Goal: Task Accomplishment & Management: Complete application form

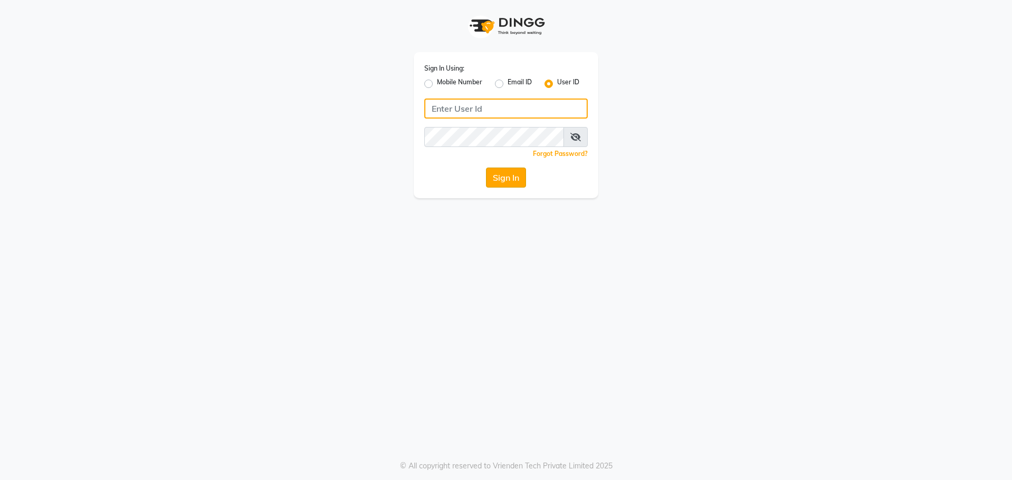
type input "bridgette"
click at [497, 179] on button "Sign In" at bounding box center [506, 178] width 40 height 20
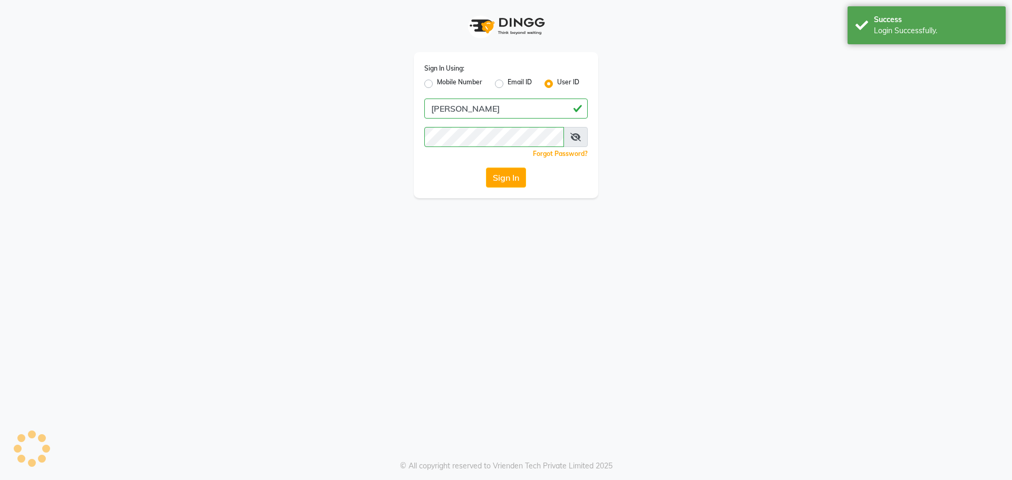
select select "service"
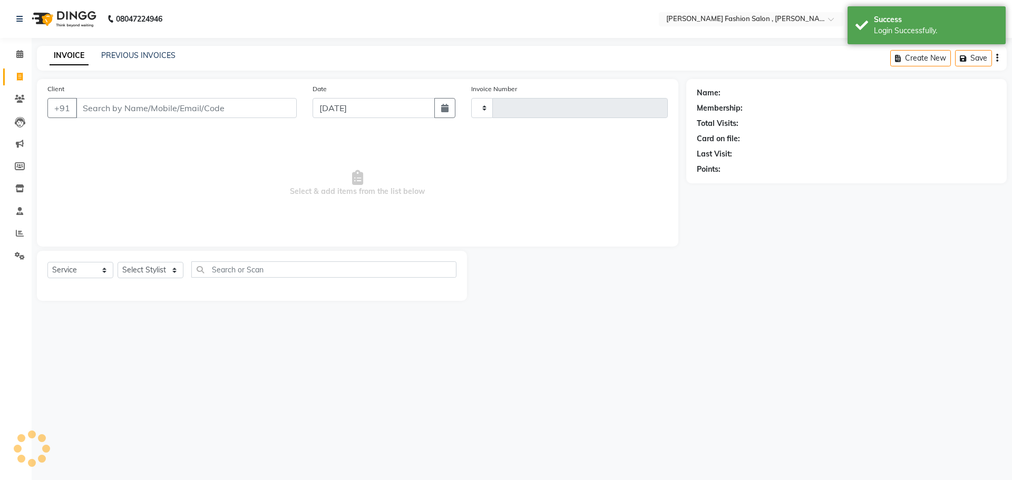
type input "2282"
select select "5233"
click at [165, 107] on input "Client" at bounding box center [186, 108] width 221 height 20
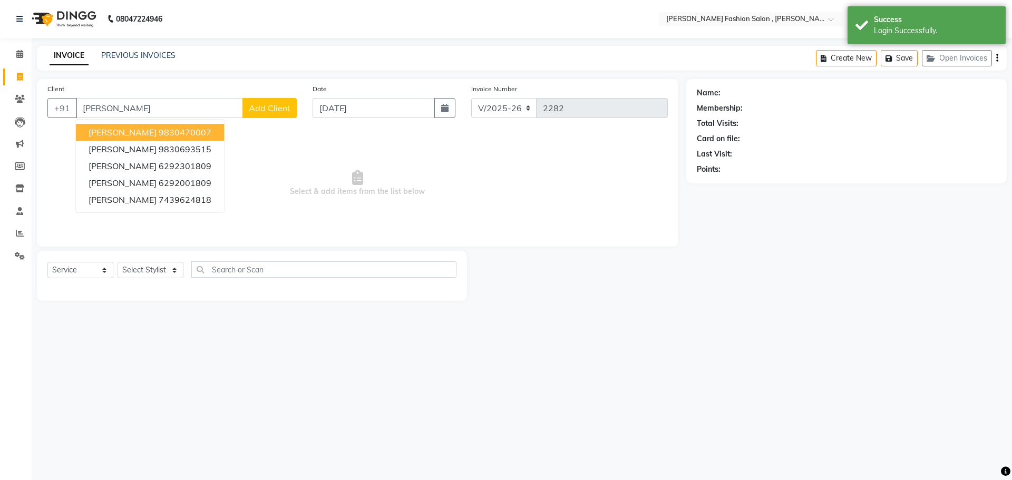
click at [165, 129] on ngb-highlight "9830470007" at bounding box center [185, 132] width 53 height 11
type input "9830470007"
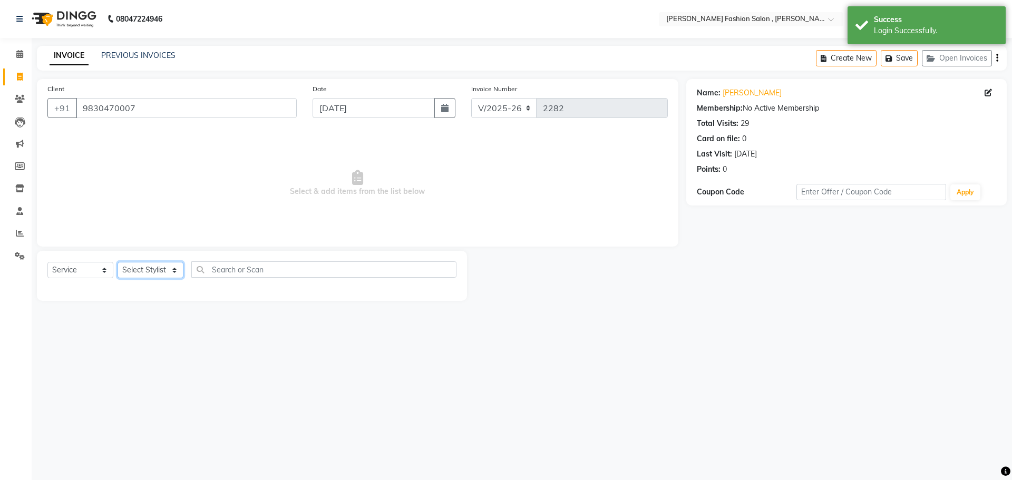
click at [172, 270] on select "Select Stylist [PERSON_NAME] [PERSON_NAME] [PERSON_NAME] Babu [PERSON_NAME] [PE…" at bounding box center [150, 270] width 66 height 16
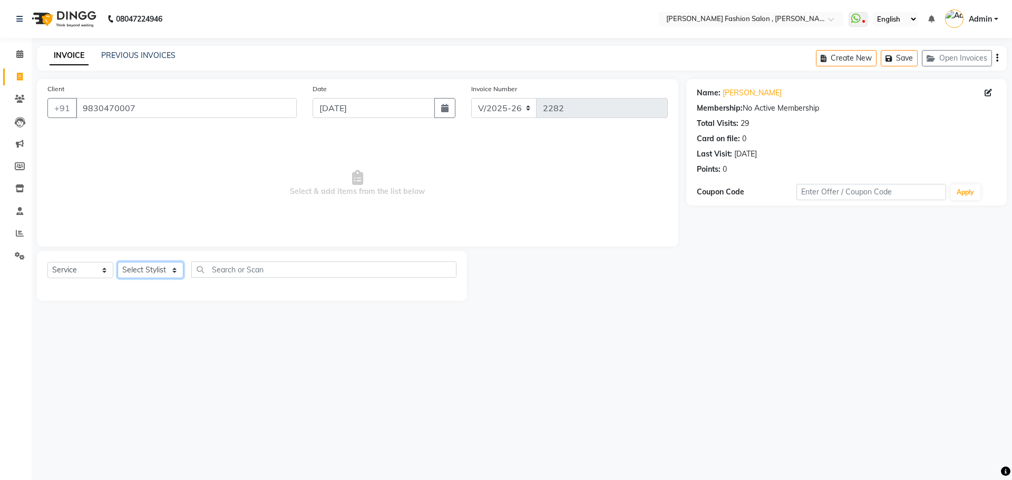
select select "33881"
click at [117, 262] on select "Select Stylist [PERSON_NAME] [PERSON_NAME] [PERSON_NAME] Babu [PERSON_NAME] [PE…" at bounding box center [150, 270] width 66 height 16
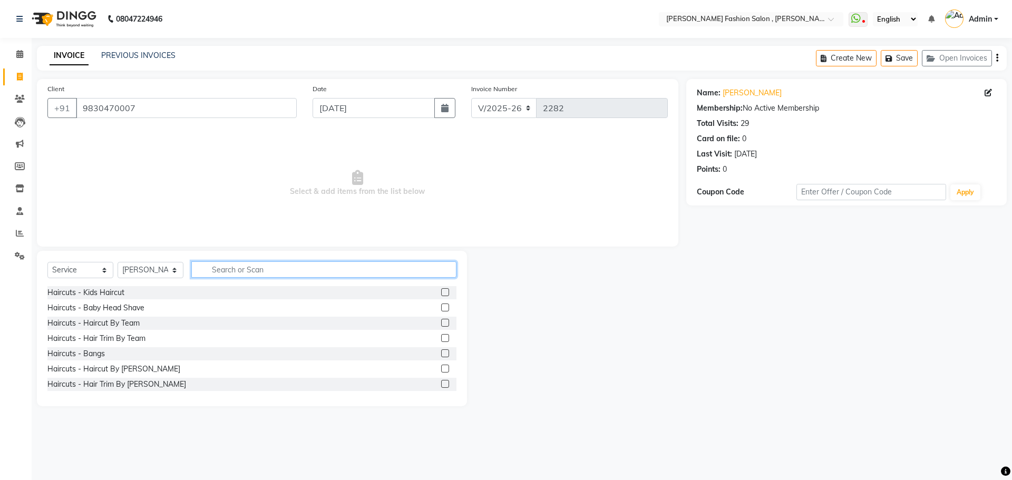
click at [231, 270] on input "text" at bounding box center [323, 269] width 265 height 16
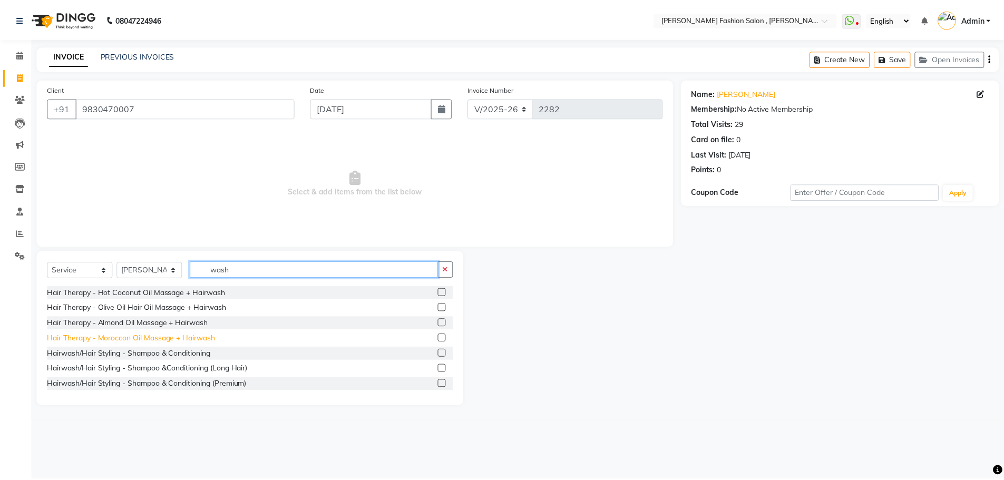
scroll to position [53, 0]
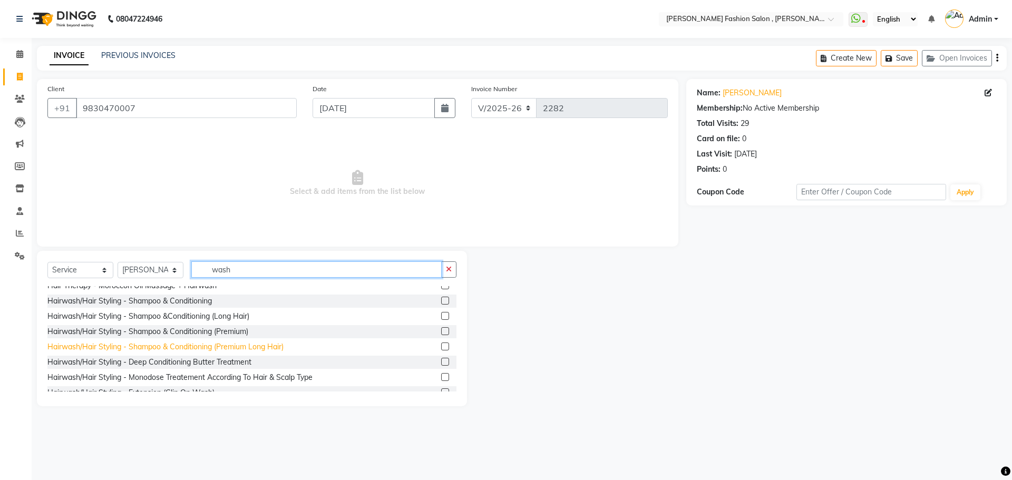
type input "wash"
click at [213, 345] on div "Hairwash/Hair Styling - Shampoo & Conditioning (Premium Long Hair)" at bounding box center [165, 346] width 236 height 11
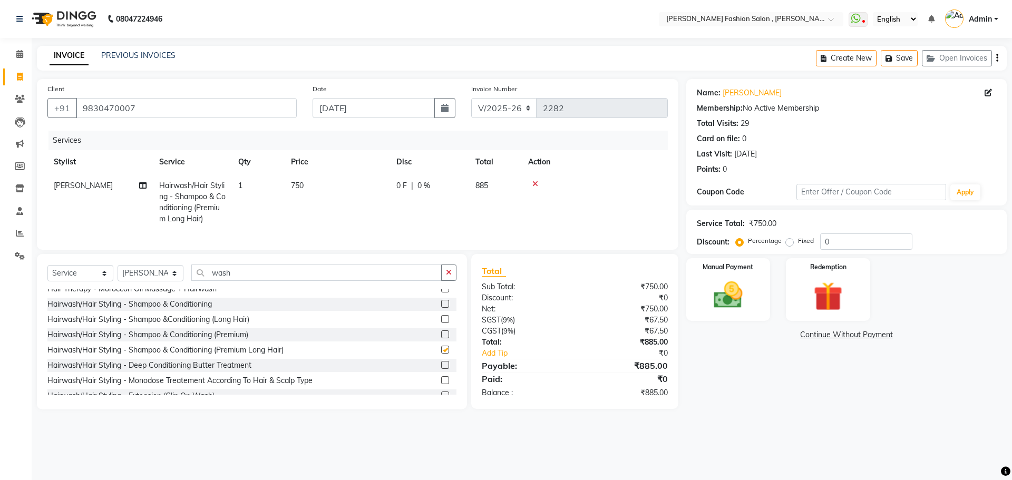
checkbox input "false"
click at [721, 296] on img at bounding box center [727, 295] width 49 height 35
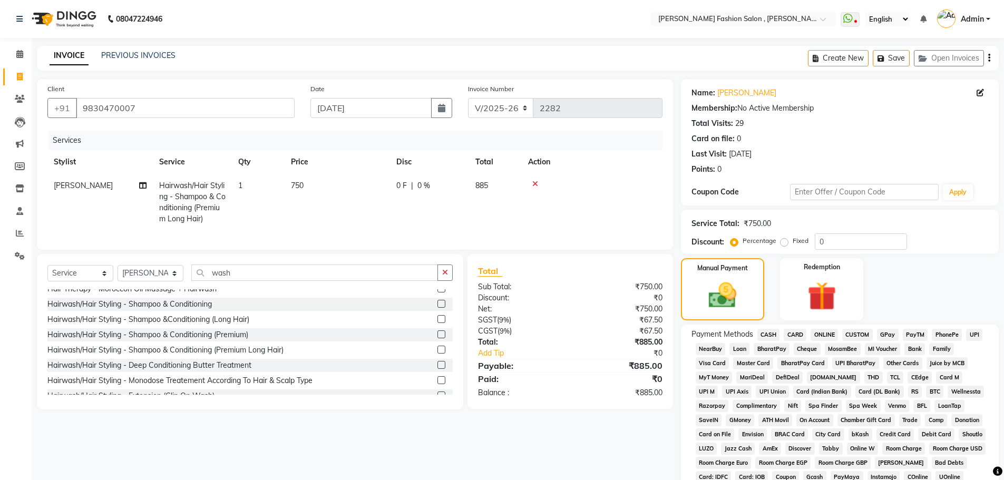
click at [759, 338] on span "CASH" at bounding box center [768, 335] width 23 height 12
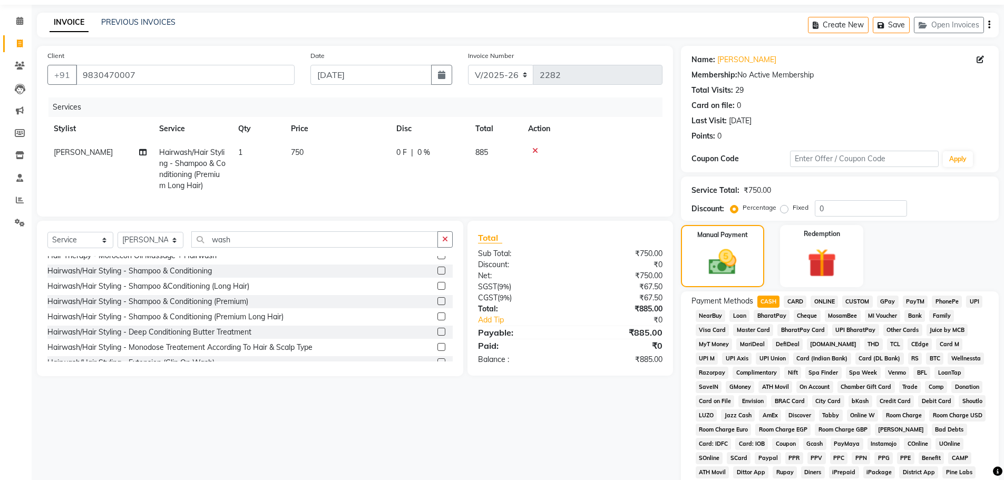
scroll to position [211, 0]
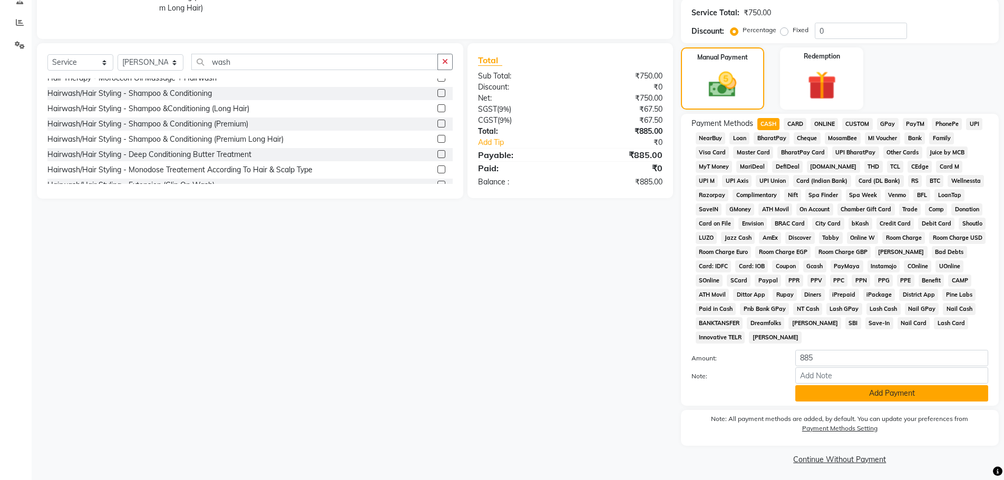
click at [812, 386] on button "Add Payment" at bounding box center [891, 393] width 193 height 16
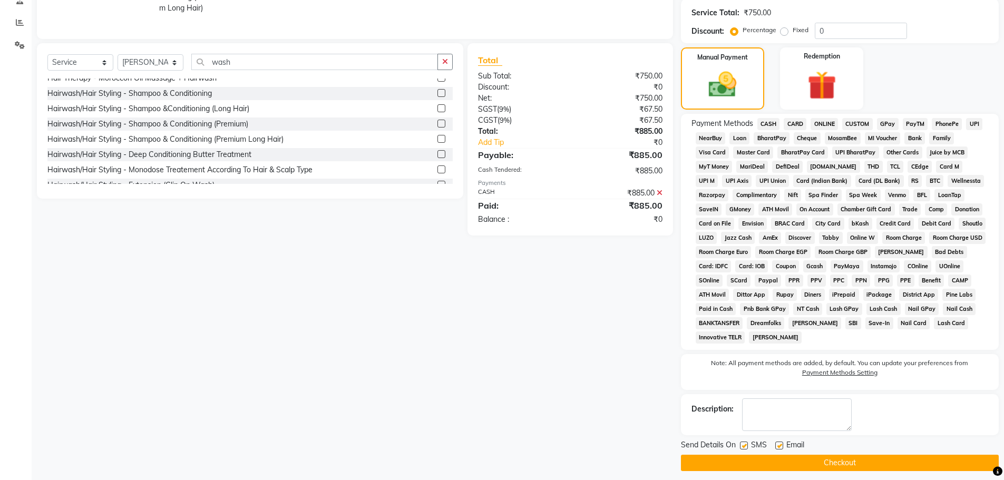
click at [828, 462] on button "Checkout" at bounding box center [840, 463] width 318 height 16
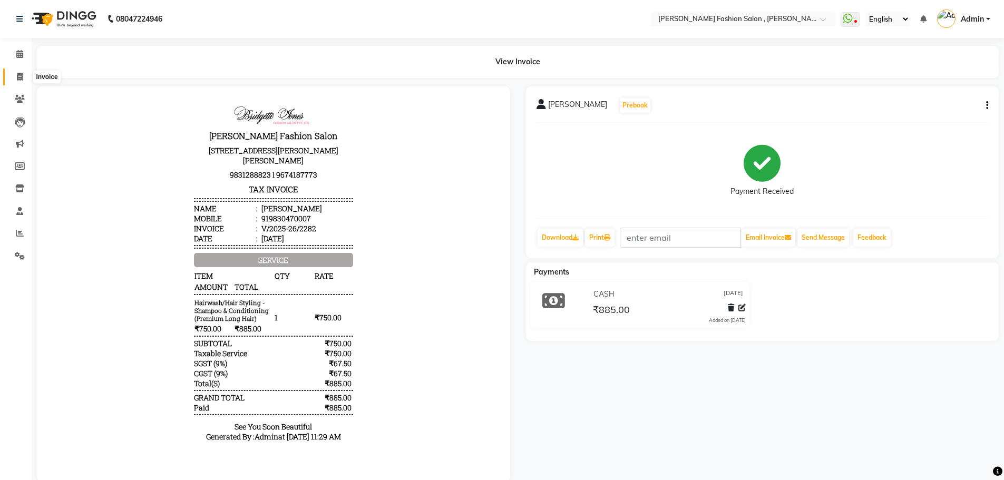
click at [23, 76] on icon at bounding box center [20, 77] width 6 height 8
select select "service"
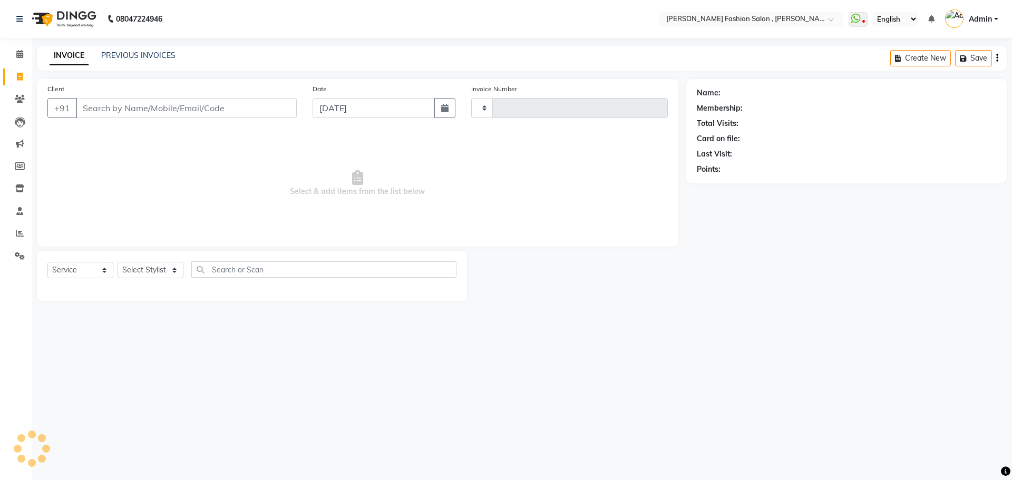
type input "2283"
select select "5233"
click at [173, 269] on select "Select Stylist" at bounding box center [150, 270] width 66 height 16
select select "36629"
click at [117, 262] on select "Select Stylist Alice Anita Archana Minni Babu Das Bindu Bridgette Jones Daniell…" at bounding box center [150, 270] width 66 height 16
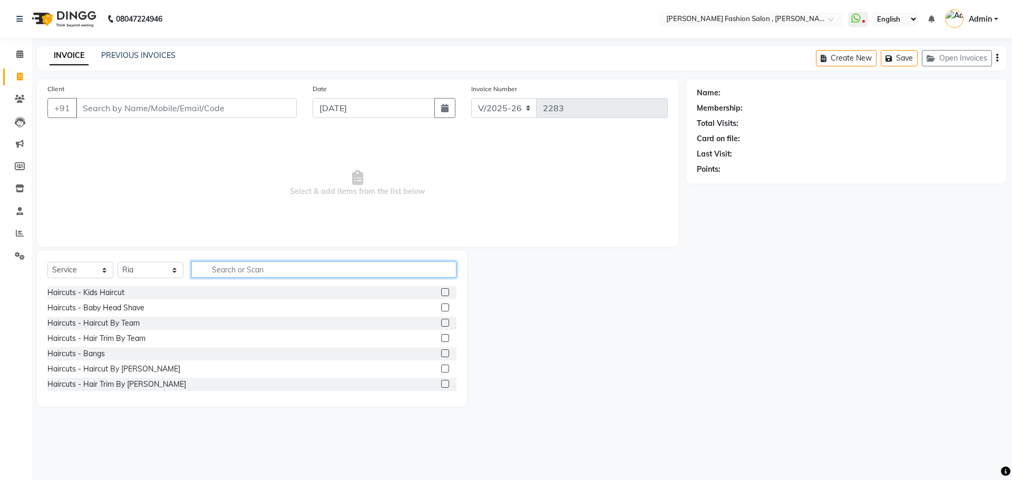
click at [253, 266] on input "text" at bounding box center [323, 269] width 265 height 16
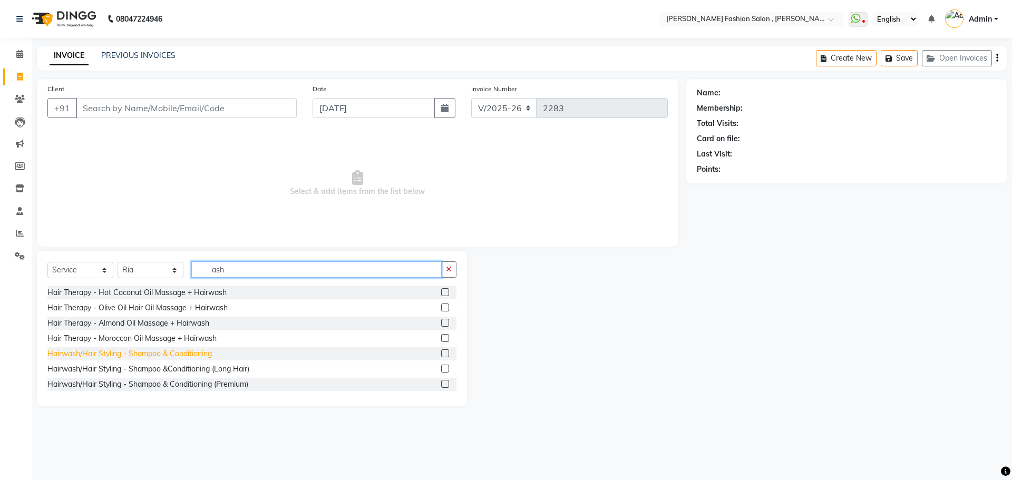
type input "ash"
click at [146, 353] on div "Hairwash/Hair Styling - Shampoo & Conditioning" at bounding box center [129, 353] width 164 height 11
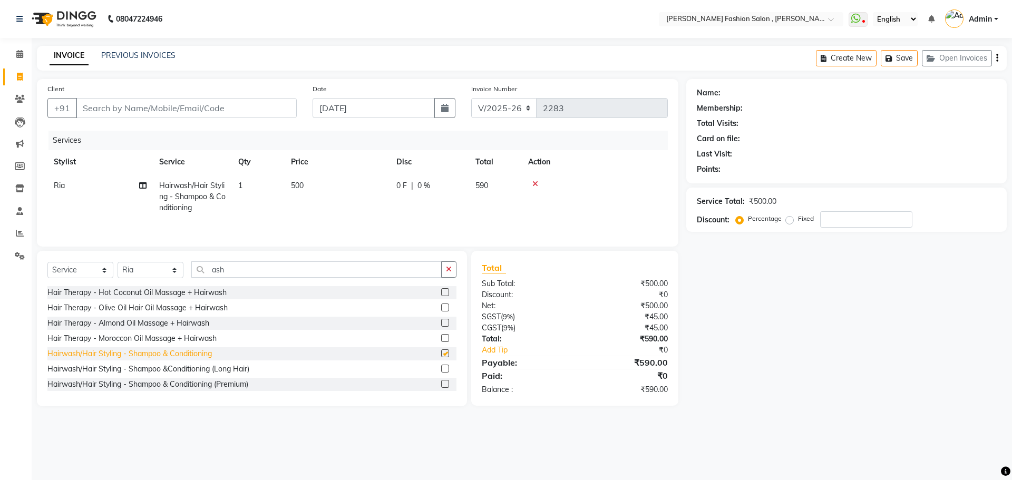
checkbox input "false"
click at [152, 272] on select "Select Stylist Alice Anita Archana Minni Babu Das Bindu Bridgette Jones Daniell…" at bounding box center [150, 270] width 66 height 16
select select "33872"
click at [117, 262] on select "Select Stylist Alice Anita Archana Minni Babu Das Bindu Bridgette Jones Daniell…" at bounding box center [150, 270] width 66 height 16
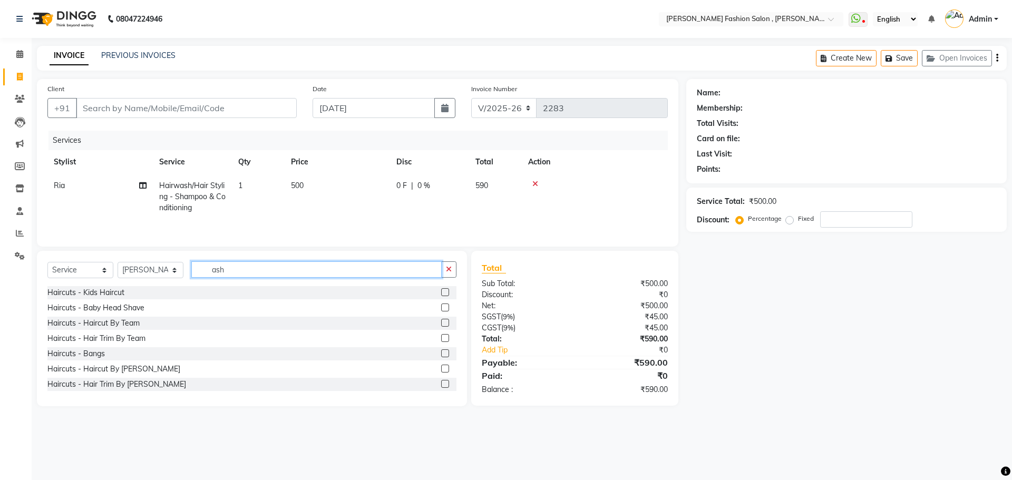
drag, startPoint x: 228, startPoint y: 268, endPoint x: 101, endPoint y: 276, distance: 127.2
click at [101, 276] on div "Select Service Product Membership Package Voucher Prepaid Gift Card Select Styl…" at bounding box center [251, 273] width 409 height 25
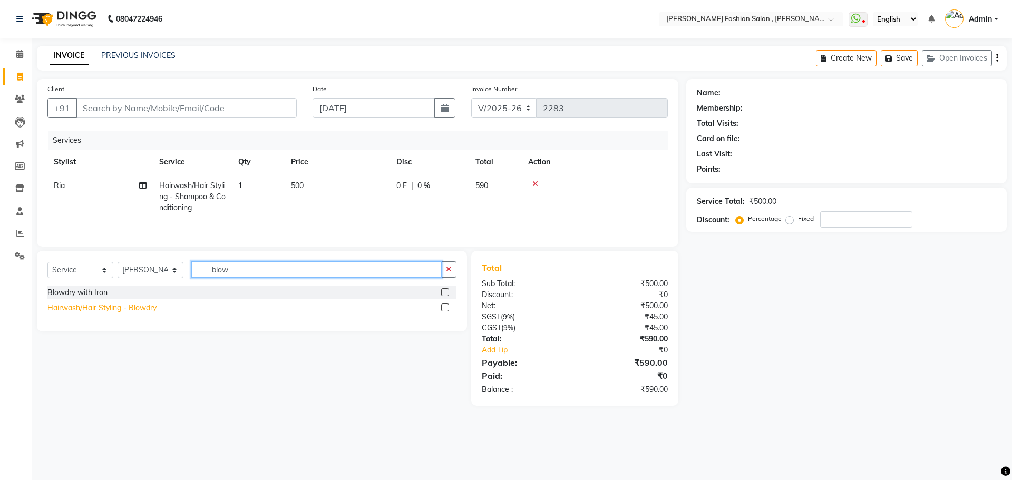
type input "blow"
click at [81, 310] on div "Hairwash/Hair Styling - Blowdry" at bounding box center [101, 307] width 109 height 11
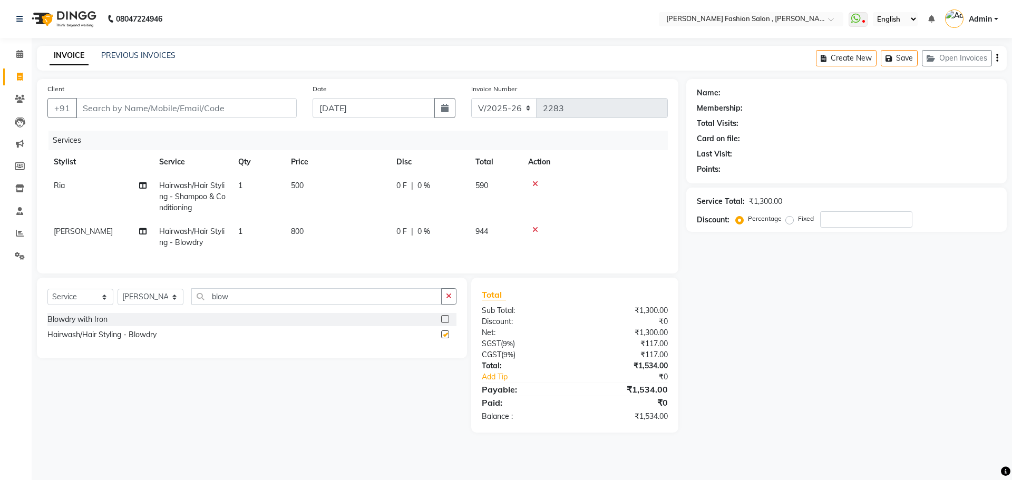
checkbox input "false"
click at [178, 105] on input "Client" at bounding box center [186, 108] width 221 height 20
type input "s"
type input "0"
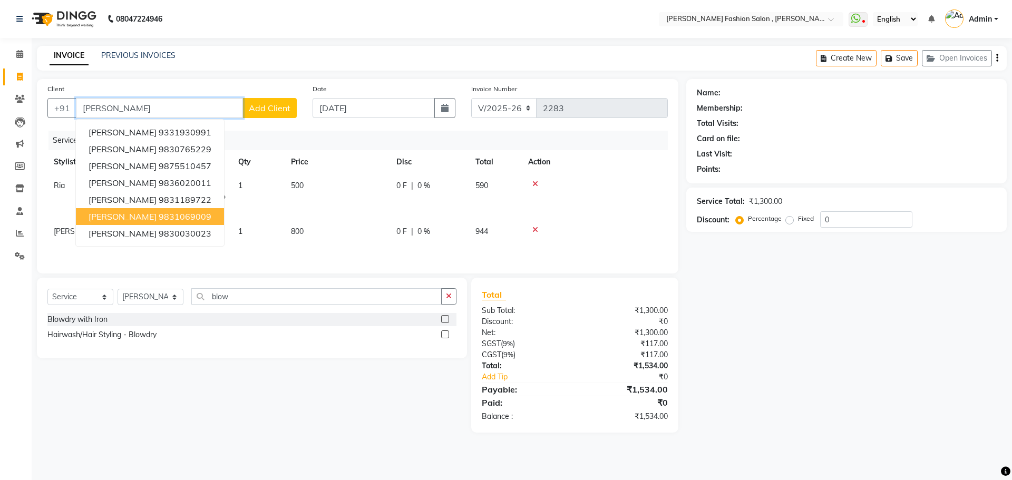
click at [207, 215] on ngb-highlight "9831069009" at bounding box center [185, 216] width 53 height 11
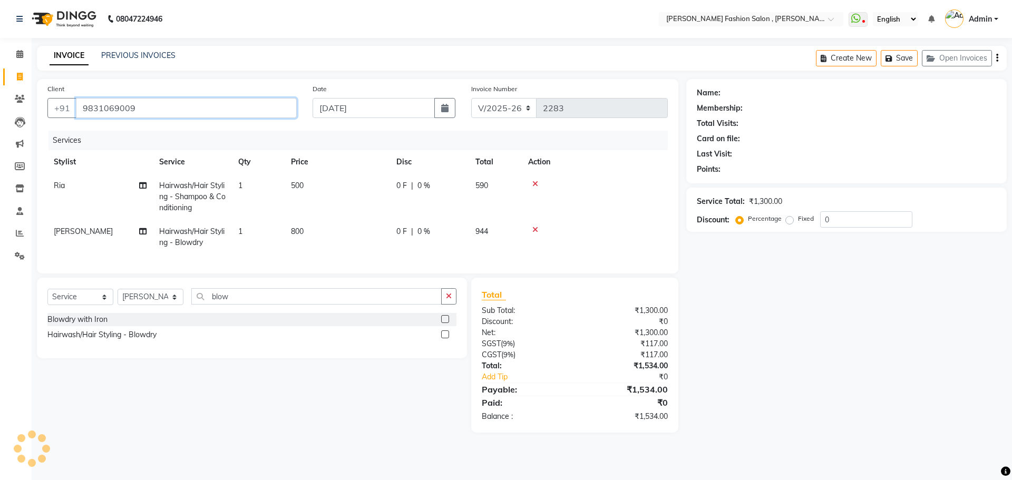
type input "9831069009"
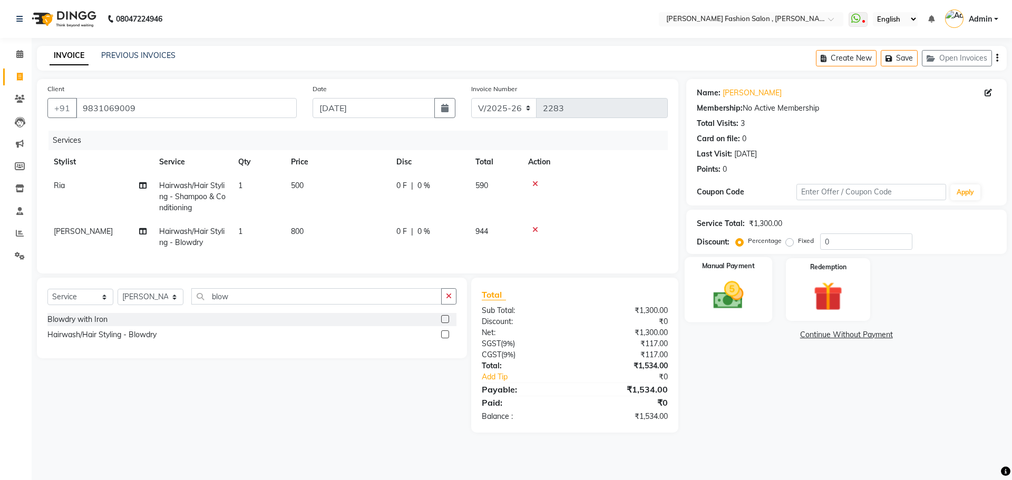
click at [732, 290] on img at bounding box center [727, 295] width 49 height 35
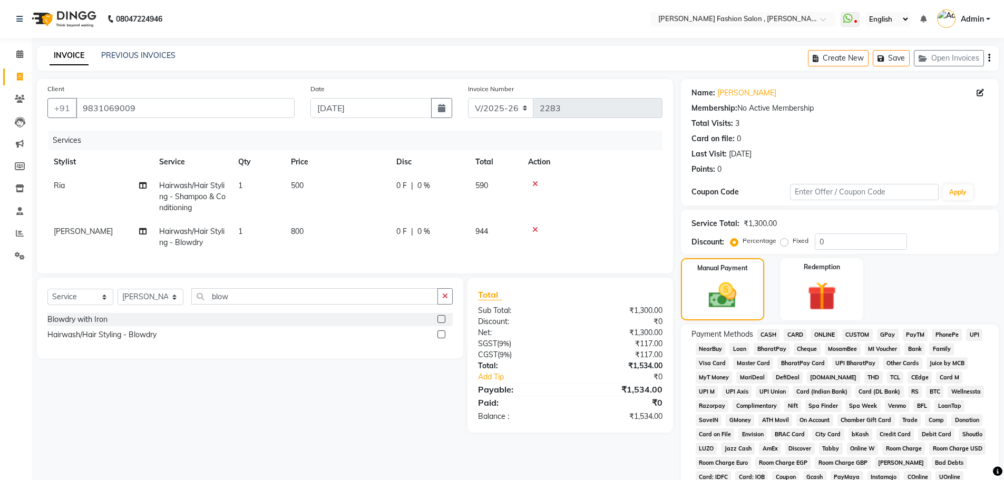
click at [770, 331] on span "CASH" at bounding box center [768, 335] width 23 height 12
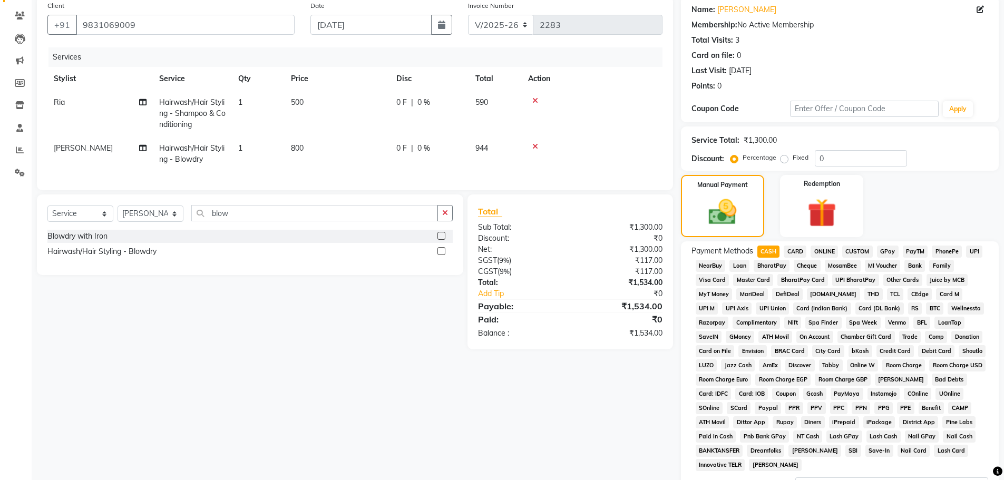
scroll to position [214, 0]
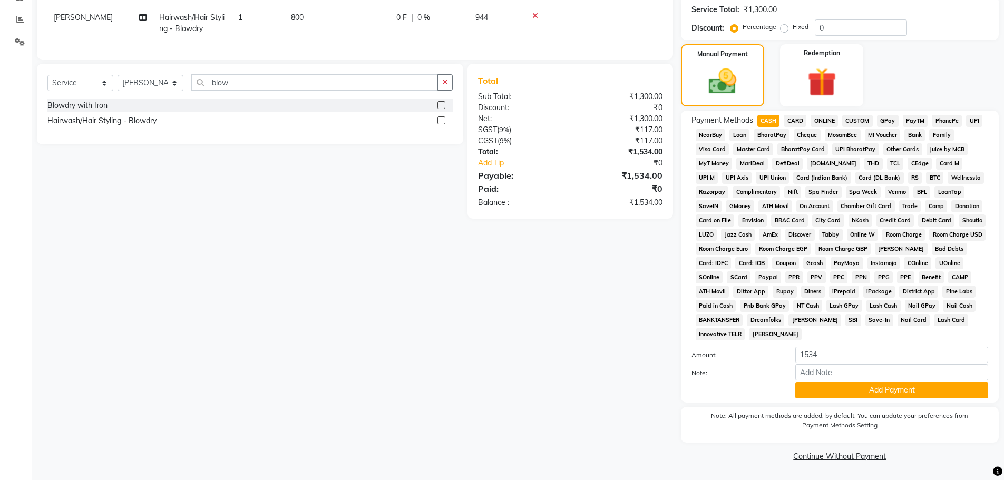
click at [817, 391] on button "Add Payment" at bounding box center [891, 390] width 193 height 16
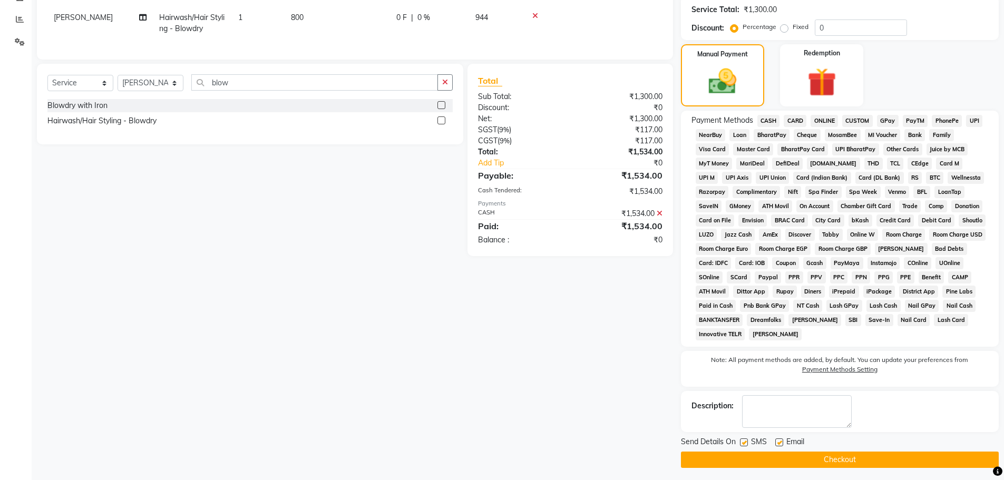
click at [836, 464] on button "Checkout" at bounding box center [840, 459] width 318 height 16
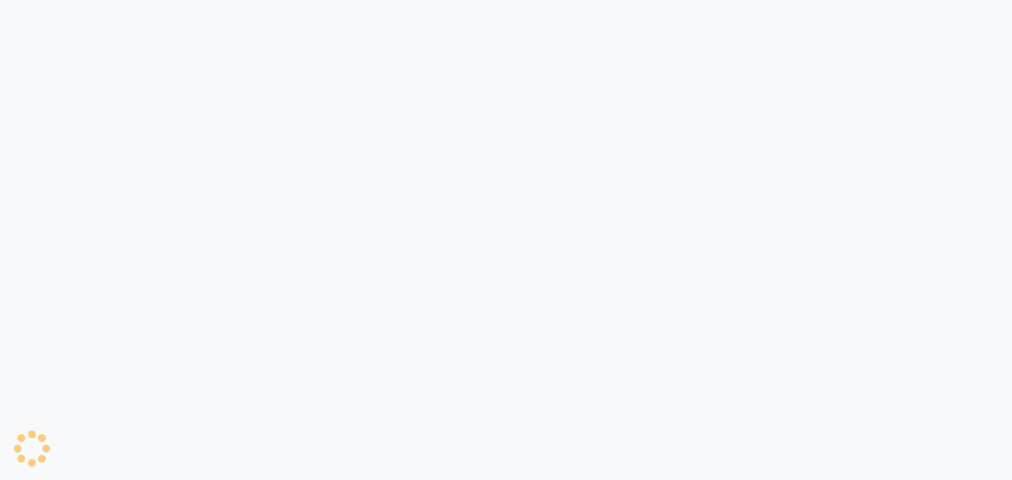
select select "5233"
select select "service"
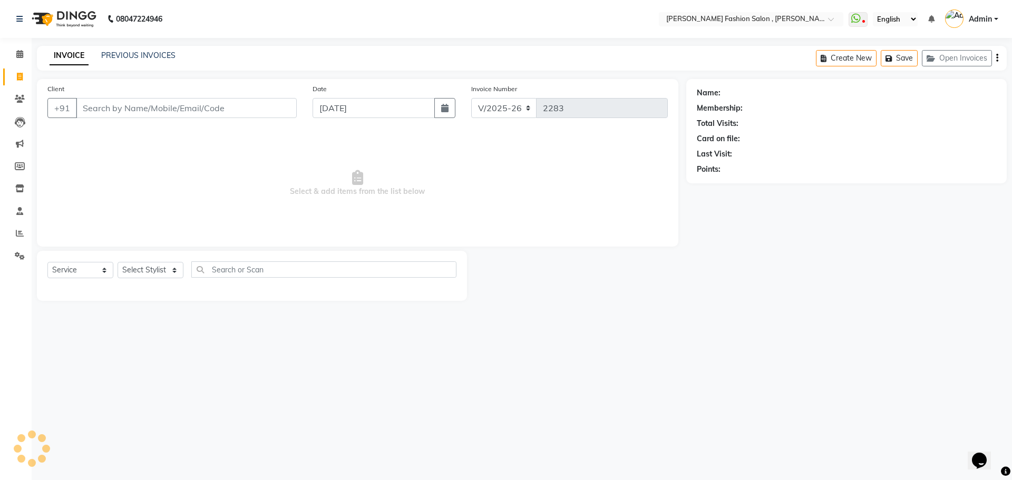
click at [228, 99] on input "Client" at bounding box center [186, 108] width 221 height 20
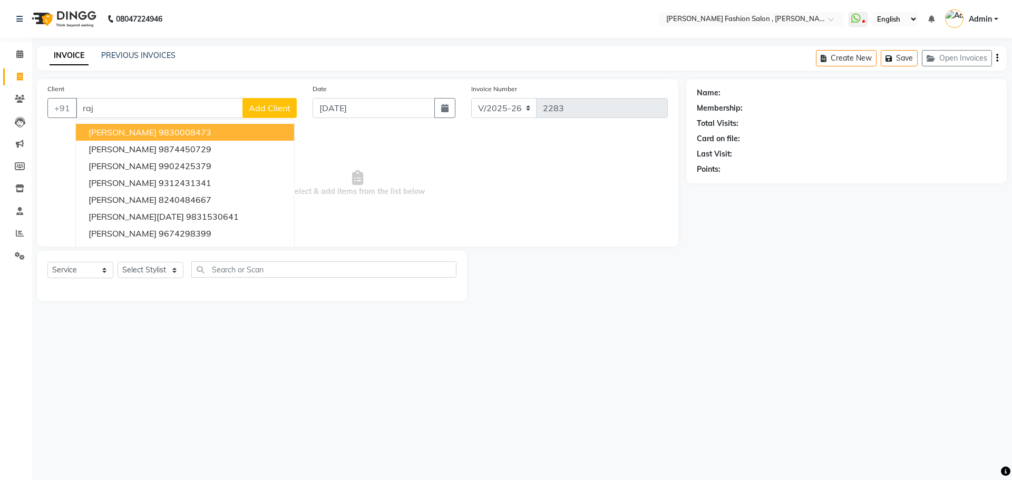
drag, startPoint x: 100, startPoint y: 113, endPoint x: 53, endPoint y: 120, distance: 47.4
click at [53, 121] on div "Client +91 raj Aparajita Ghosh 9830008473 manraj 9874450729 Rajbir Bhamra 99024…" at bounding box center [172, 104] width 265 height 43
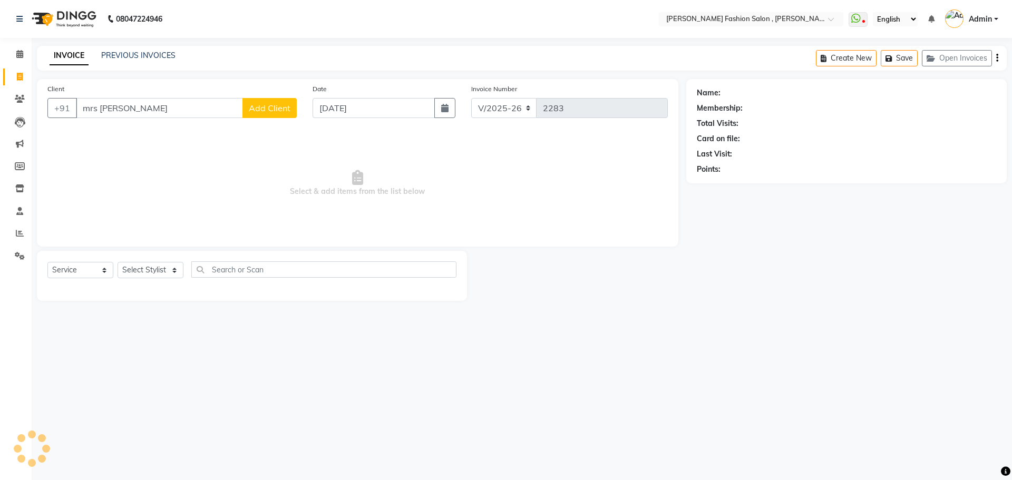
type input "mrs raj"
drag, startPoint x: 117, startPoint y: 110, endPoint x: 0, endPoint y: 123, distance: 117.7
click at [0, 123] on app-home "08047224946 Select Location × Bridgette Jones Fashion Salon , Sarat Bose Road, …" at bounding box center [506, 158] width 1012 height 317
drag, startPoint x: 163, startPoint y: 276, endPoint x: 163, endPoint y: 267, distance: 9.0
click at [163, 276] on select "Select Stylist Alice Anita Archana Minni Babu Das Bindu Bridgette Jones Daniell…" at bounding box center [150, 270] width 66 height 16
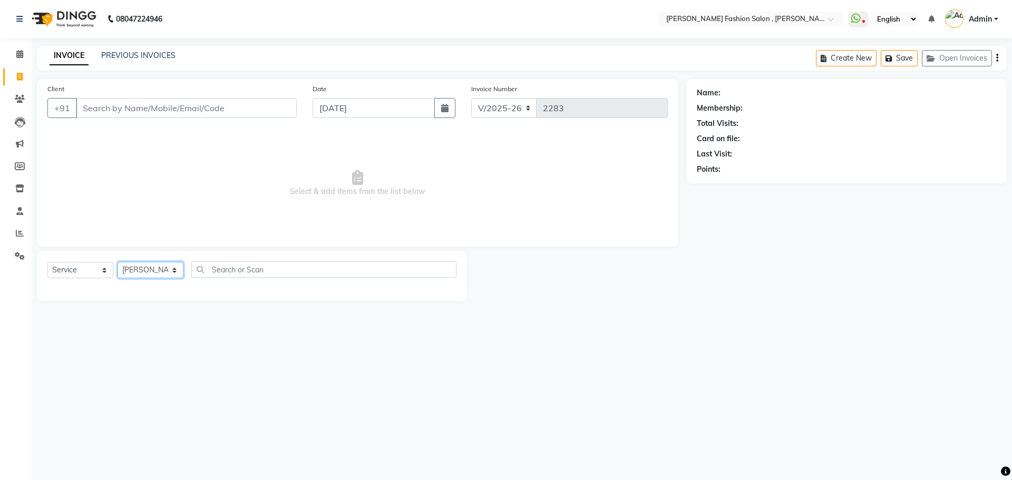
click at [117, 262] on select "Select Stylist Alice Anita Archana Minni Babu Das Bindu Bridgette Jones Daniell…" at bounding box center [150, 270] width 66 height 16
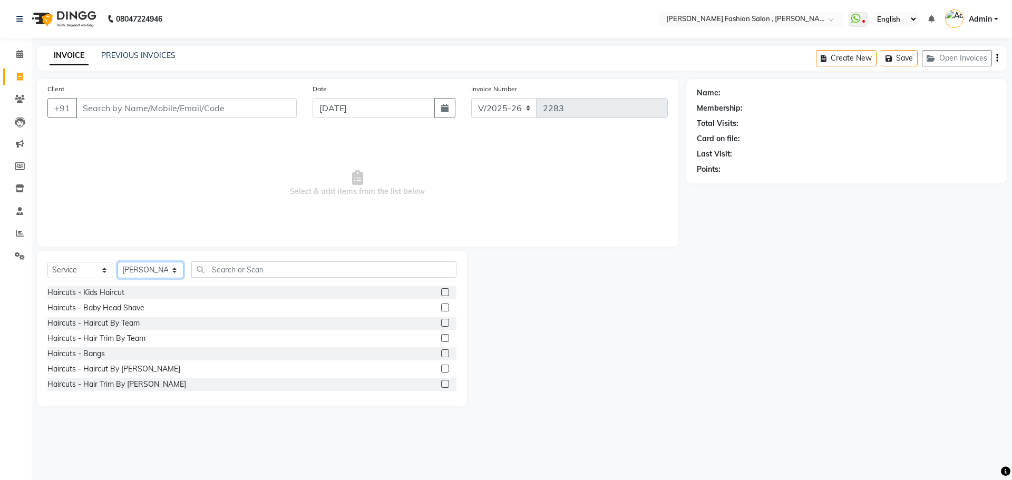
click at [166, 268] on select "Select Stylist Alice Anita Archana Minni Babu Das Bindu Bridgette Jones Daniell…" at bounding box center [150, 270] width 66 height 16
select select "33867"
click at [117, 262] on select "Select Stylist Alice Anita Archana Minni Babu Das Bindu Bridgette Jones Daniell…" at bounding box center [150, 270] width 66 height 16
click at [255, 270] on input "text" at bounding box center [323, 269] width 265 height 16
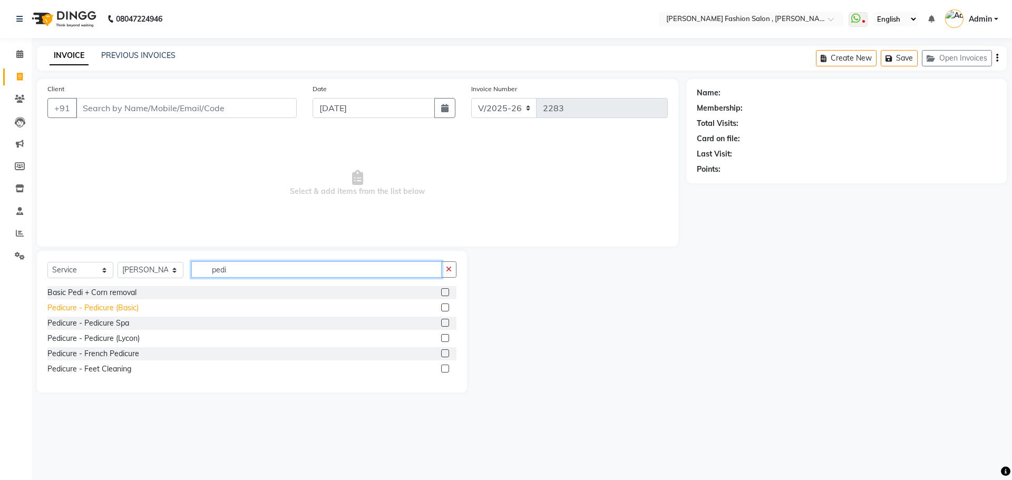
type input "pedi"
click at [99, 309] on div "Pedicure - Pedicure (Basic)" at bounding box center [92, 307] width 91 height 11
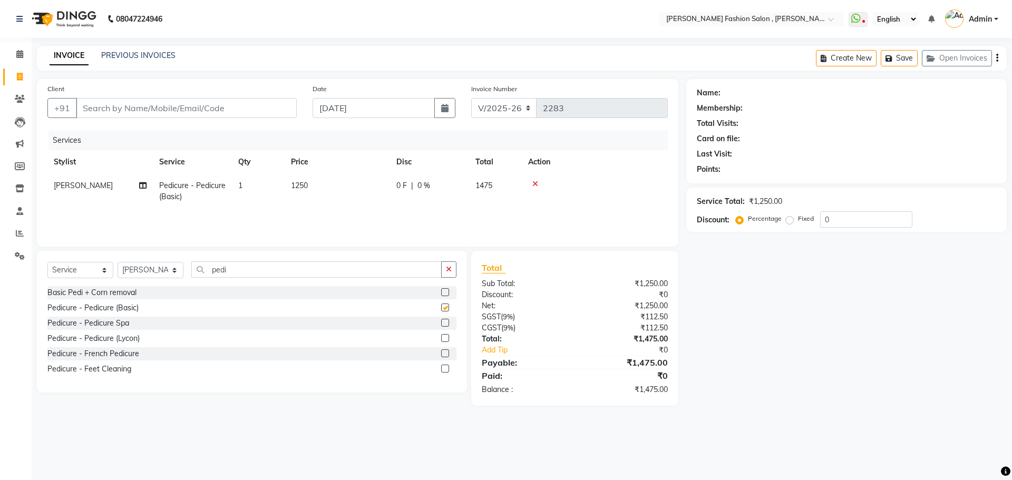
checkbox input "false"
click at [168, 269] on select "Select Stylist Alice Anita Archana Minni Babu Das Bindu Bridgette Jones Daniell…" at bounding box center [150, 270] width 66 height 16
click at [117, 262] on select "Select Stylist Alice Anita Archana Minni Babu Das Bindu Bridgette Jones Daniell…" at bounding box center [150, 270] width 66 height 16
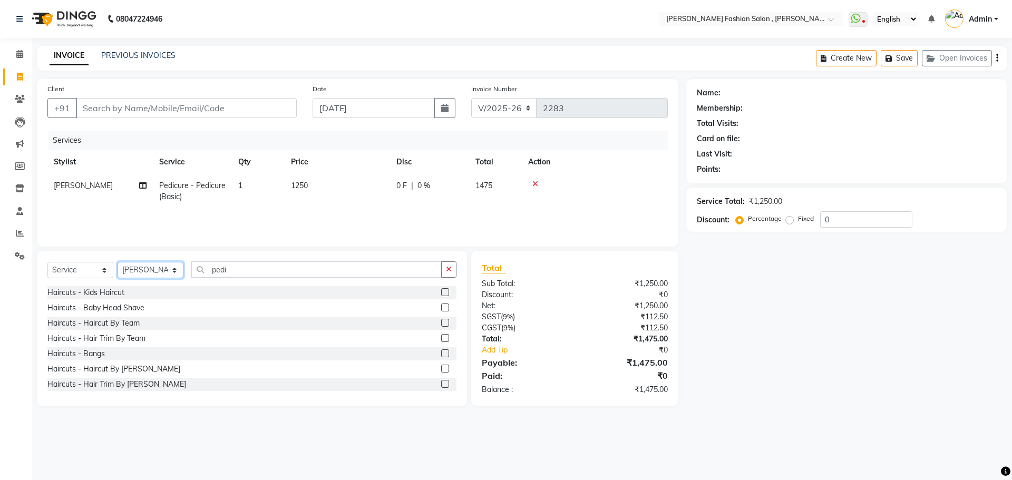
click at [164, 266] on select "Select Stylist Alice Anita Archana Minni Babu Das Bindu Bridgette Jones Daniell…" at bounding box center [150, 270] width 66 height 16
select select "33875"
click at [117, 262] on select "Select Stylist Alice Anita Archana Minni Babu Das Bindu Bridgette Jones Daniell…" at bounding box center [150, 270] width 66 height 16
drag, startPoint x: 248, startPoint y: 272, endPoint x: 139, endPoint y: 255, distance: 110.9
click at [140, 262] on div "Select Service Product Membership Package Voucher Prepaid Gift Card Select Styl…" at bounding box center [251, 273] width 409 height 25
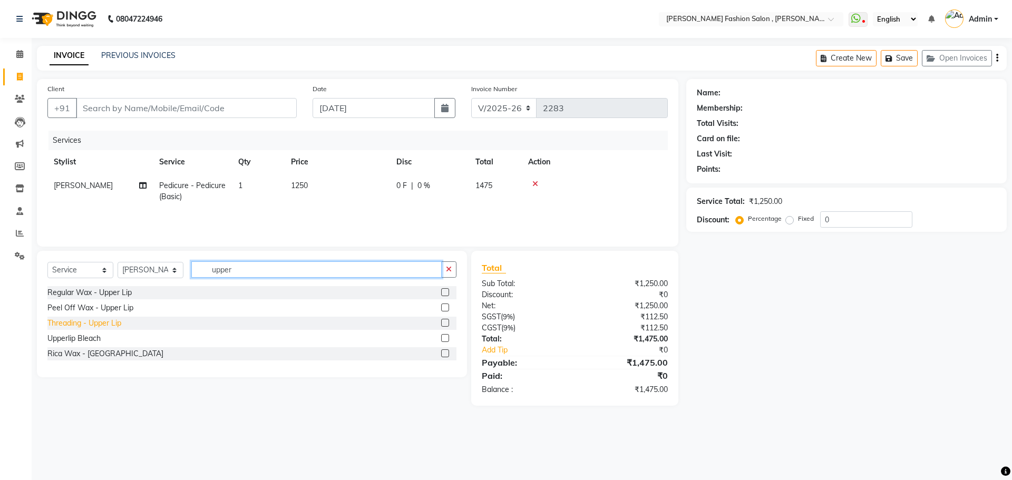
type input "upper"
click at [84, 325] on div "Threading - Upper Lip" at bounding box center [84, 323] width 74 height 11
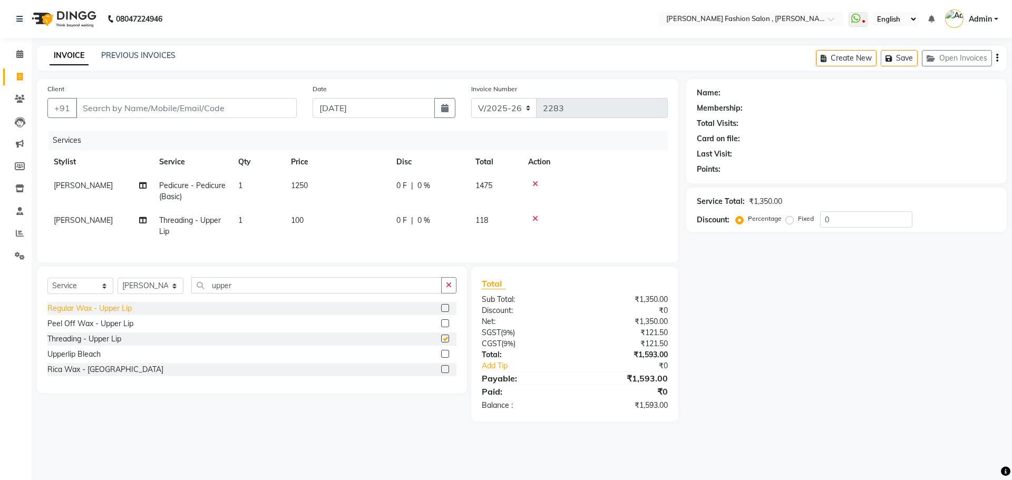
checkbox input "false"
click at [158, 110] on input "Client" at bounding box center [186, 108] width 221 height 20
click at [217, 109] on input "Client" at bounding box center [186, 108] width 221 height 20
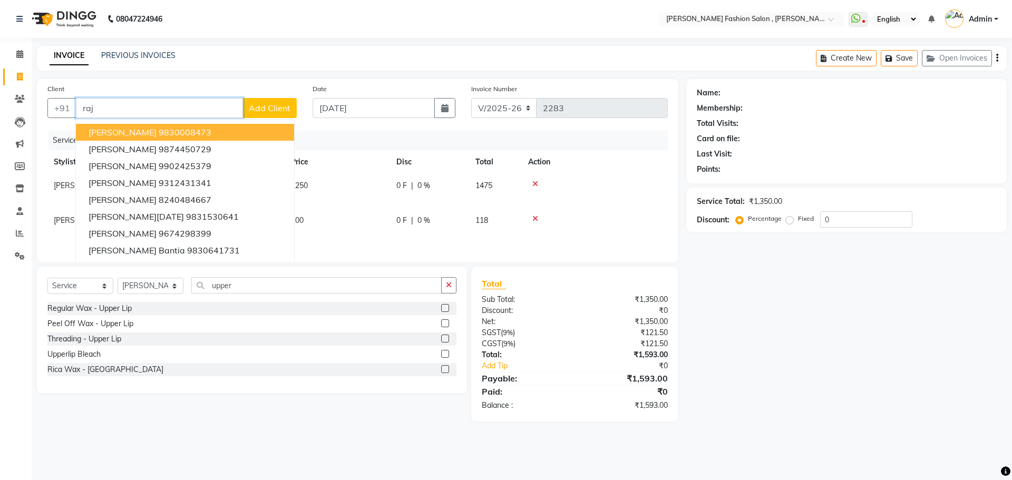
type input "raj"
drag, startPoint x: 96, startPoint y: 107, endPoint x: 0, endPoint y: 117, distance: 96.9
click at [0, 115] on app-home "08047224946 Select Location × Bridgette Jones Fashion Salon , Sarat Bose Road, …" at bounding box center [506, 218] width 1012 height 437
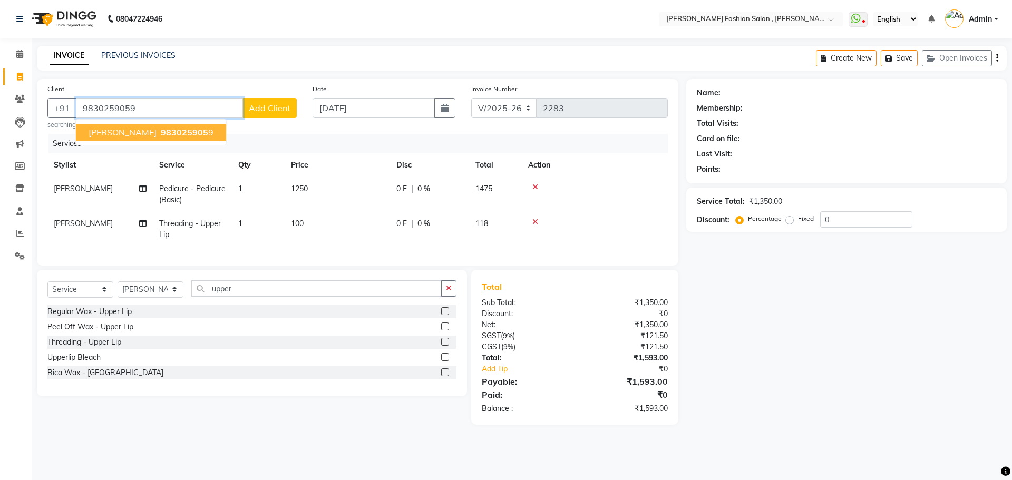
type input "9830259059"
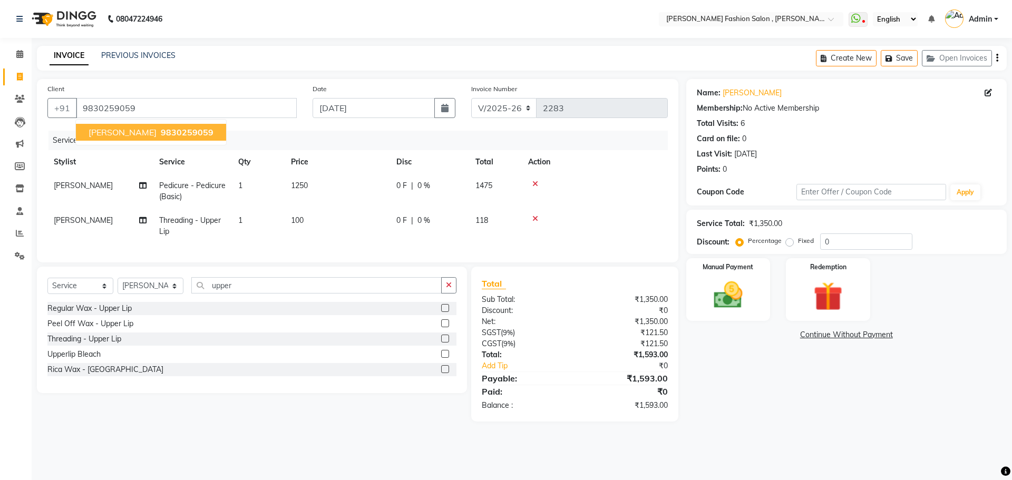
click at [117, 134] on span "Neeru Raj" at bounding box center [123, 132] width 68 height 11
click at [709, 281] on img at bounding box center [727, 295] width 49 height 35
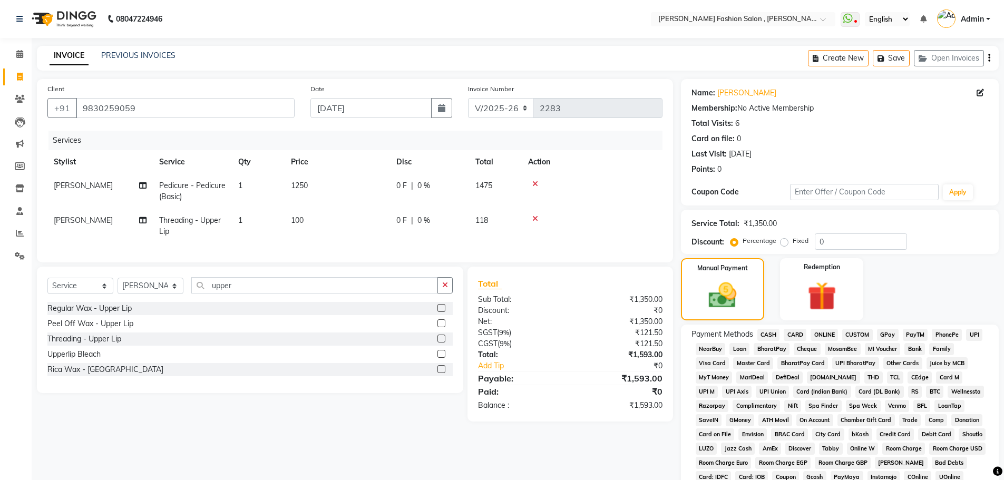
click at [773, 333] on span "CASH" at bounding box center [768, 335] width 23 height 12
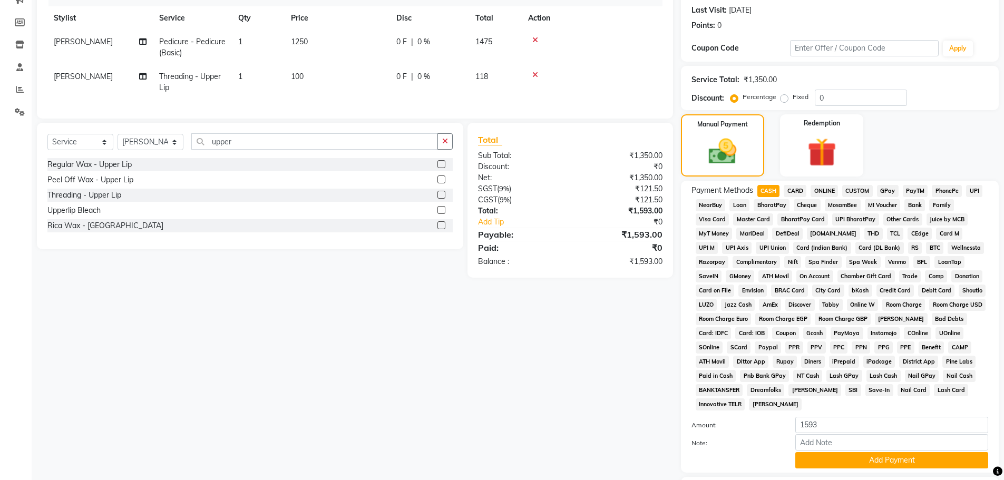
scroll to position [158, 0]
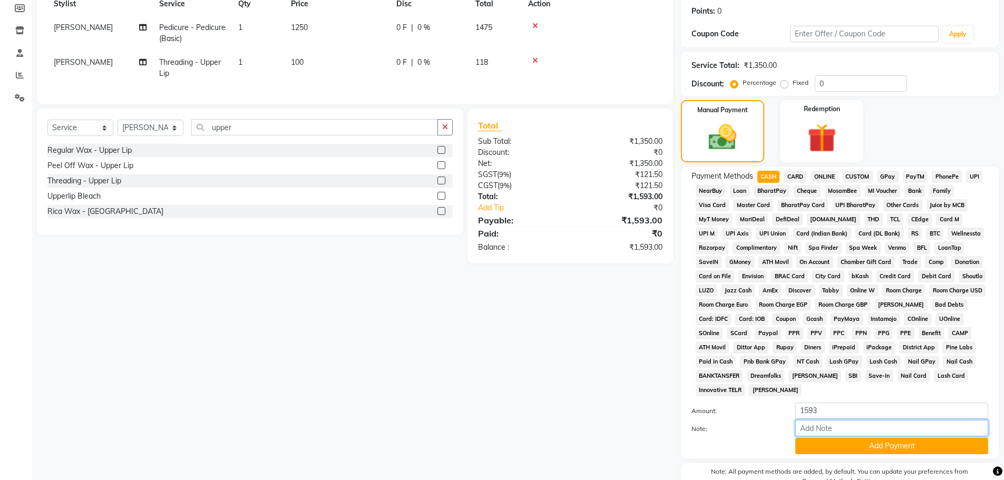
click at [812, 435] on input "Note:" at bounding box center [891, 428] width 193 height 16
click at [813, 445] on button "Add Payment" at bounding box center [891, 446] width 193 height 16
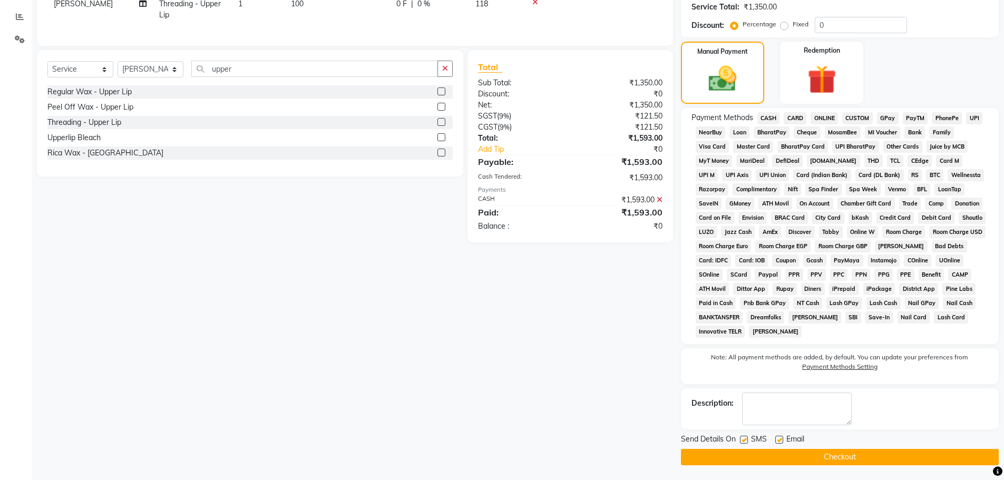
scroll to position [218, 0]
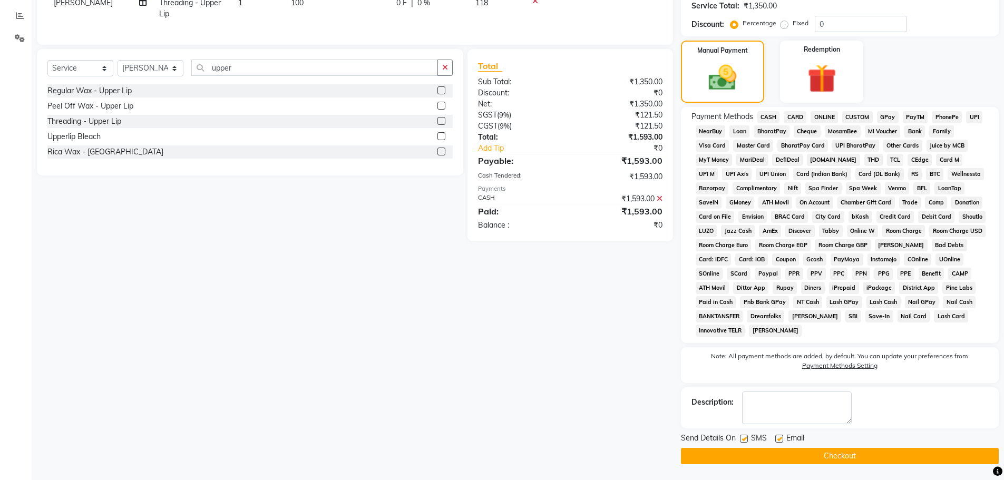
click at [823, 451] on button "Checkout" at bounding box center [840, 456] width 318 height 16
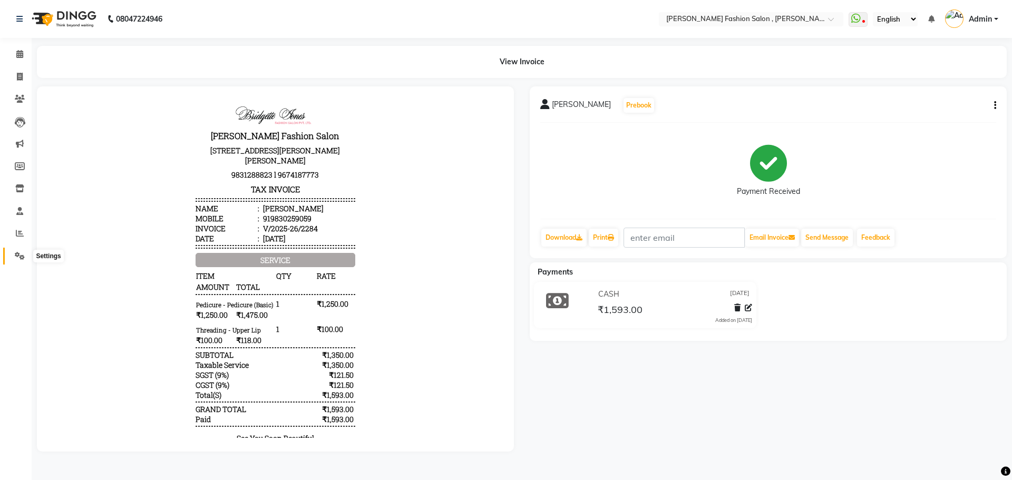
click at [25, 256] on span at bounding box center [20, 256] width 18 height 12
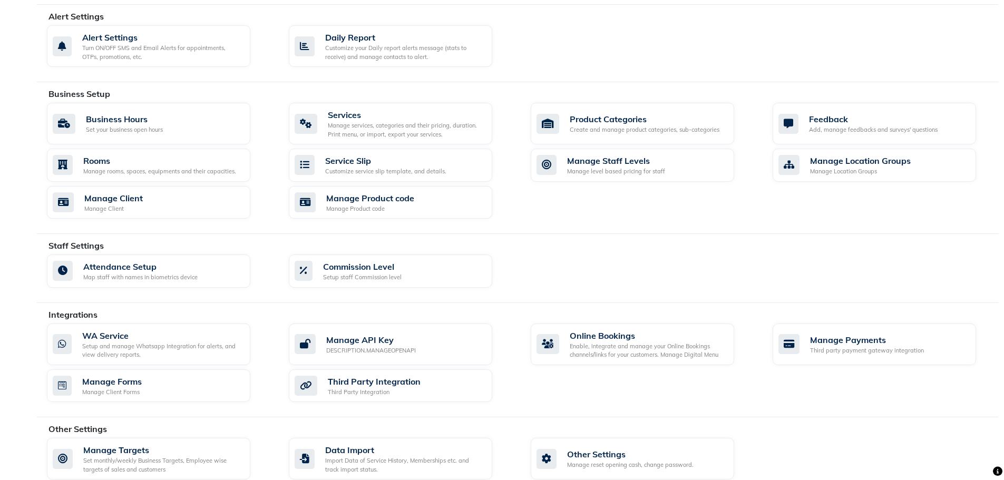
scroll to position [304, 0]
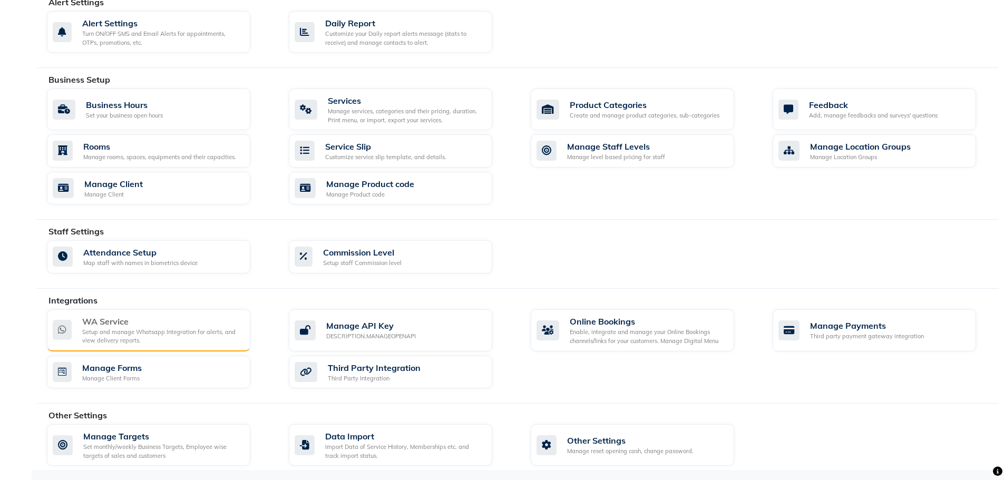
click at [188, 317] on div "WA Service" at bounding box center [162, 321] width 160 height 13
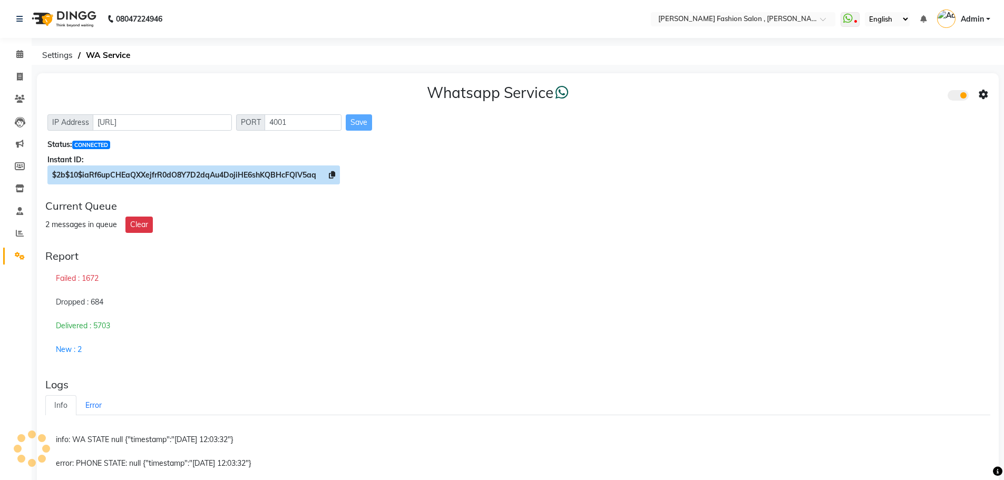
click at [331, 176] on icon at bounding box center [332, 174] width 6 height 7
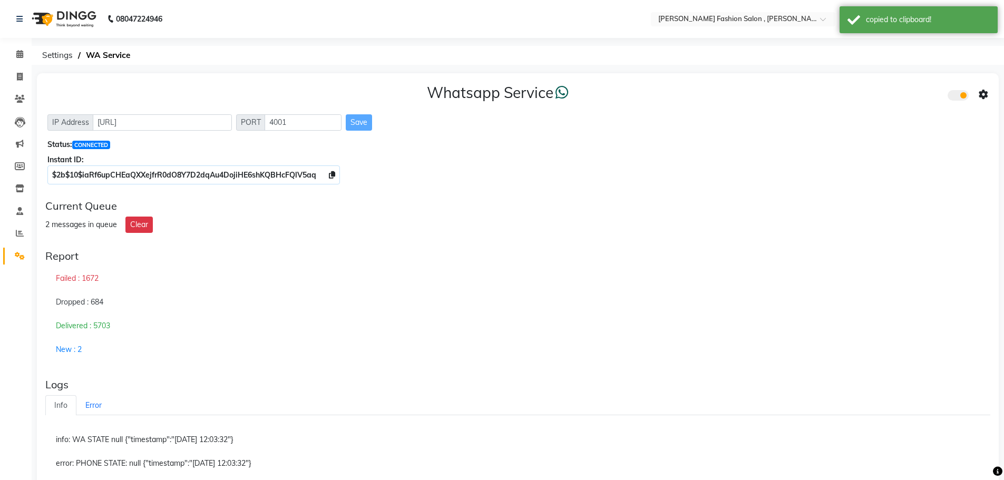
click at [981, 91] on icon at bounding box center [982, 94] width 9 height 9
click at [891, 87] on div "Whatsapp Settings" at bounding box center [907, 83] width 121 height 13
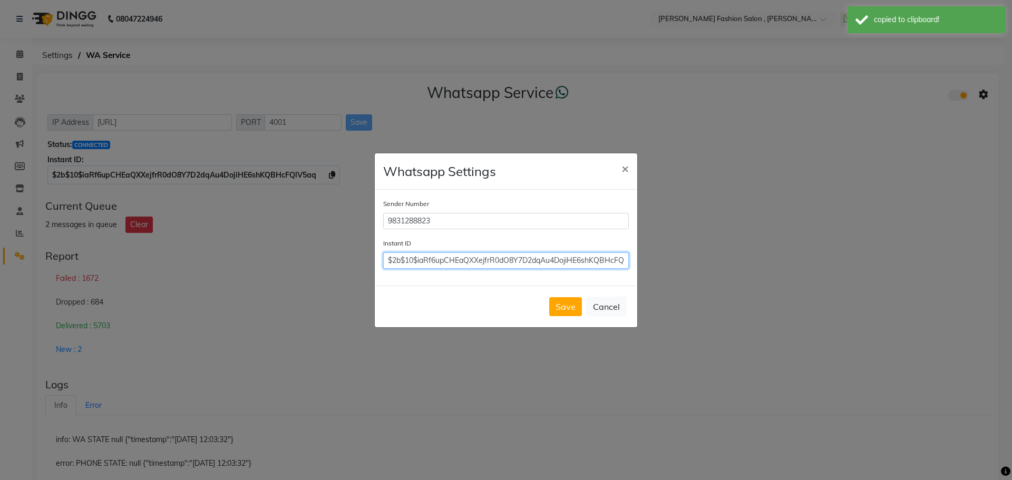
click at [546, 257] on input "$2b$10$iaRf6upCHEaQXXejfrR0dO8Y7D2dqAu4DojiHE6shKQBHcFQlV5aq" at bounding box center [506, 260] width 246 height 16
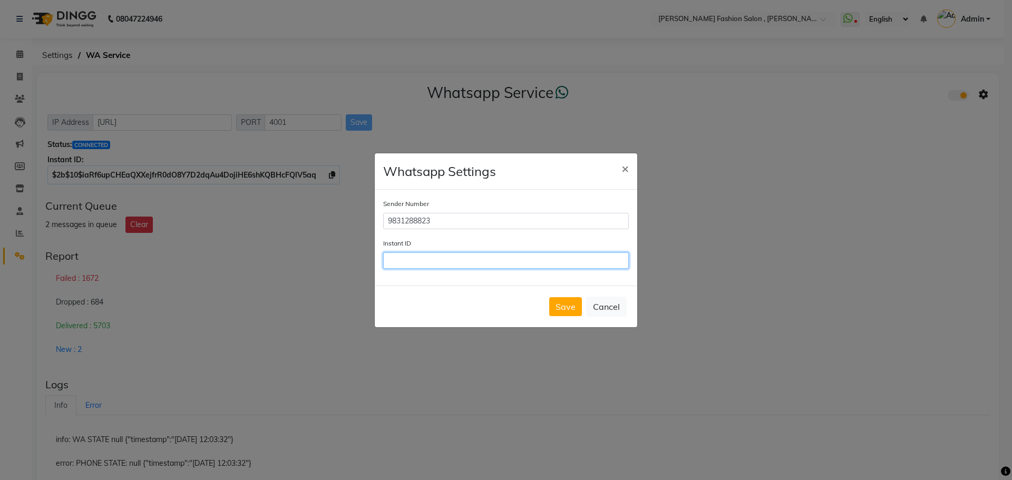
paste input "$2b$10$iaRf6upCHEaQXXejfrR0dO8Y7D2dqAu4DojiHE6shKQBHcFQlV5aq"
type input "$2b$10$iaRf6upCHEaQXXejfrR0dO8Y7D2dqAu4DojiHE6shKQBHcFQlV5aq"
click at [568, 307] on button "Save" at bounding box center [565, 306] width 33 height 19
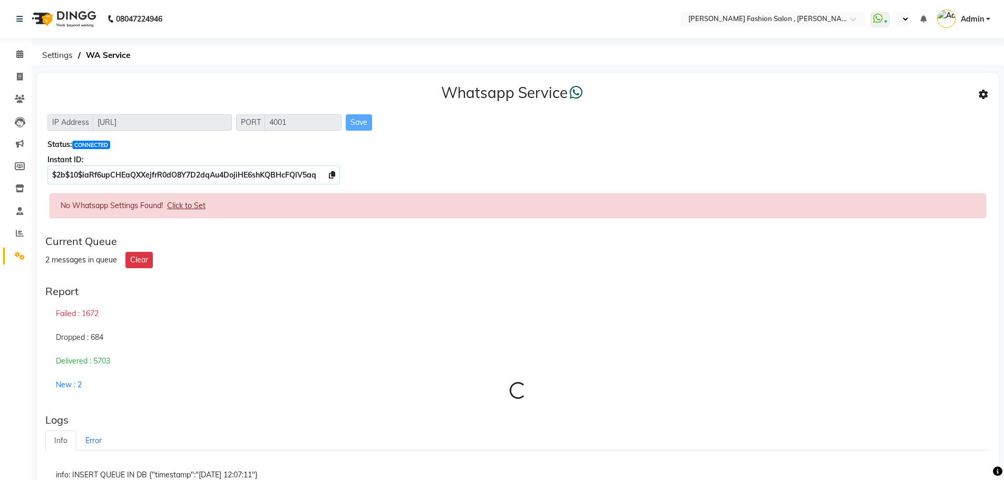
select select "en"
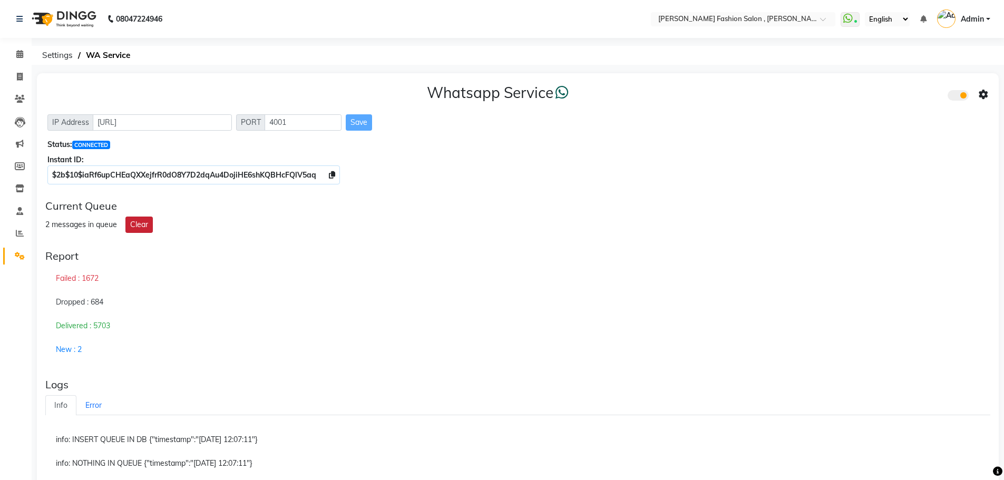
click at [142, 225] on button "Clear" at bounding box center [138, 225] width 27 height 16
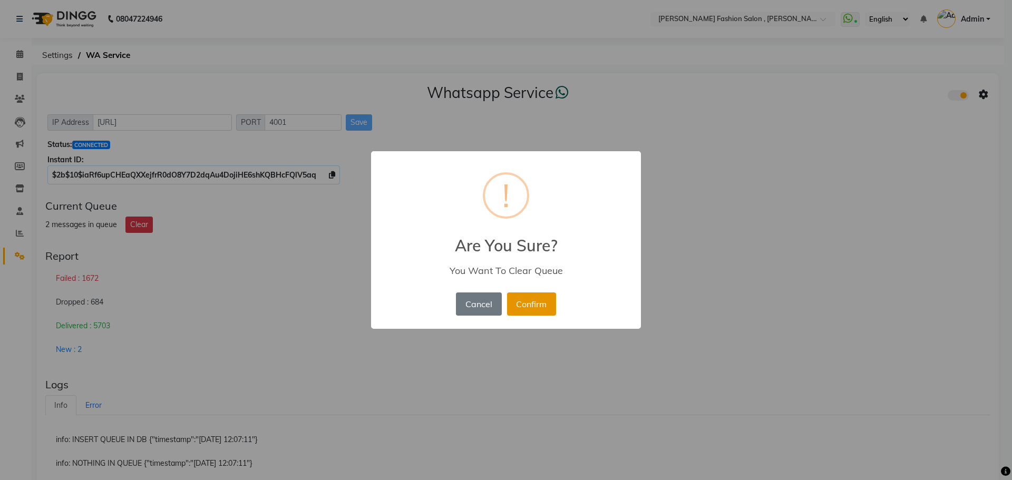
click at [533, 306] on button "Confirm" at bounding box center [531, 303] width 49 height 23
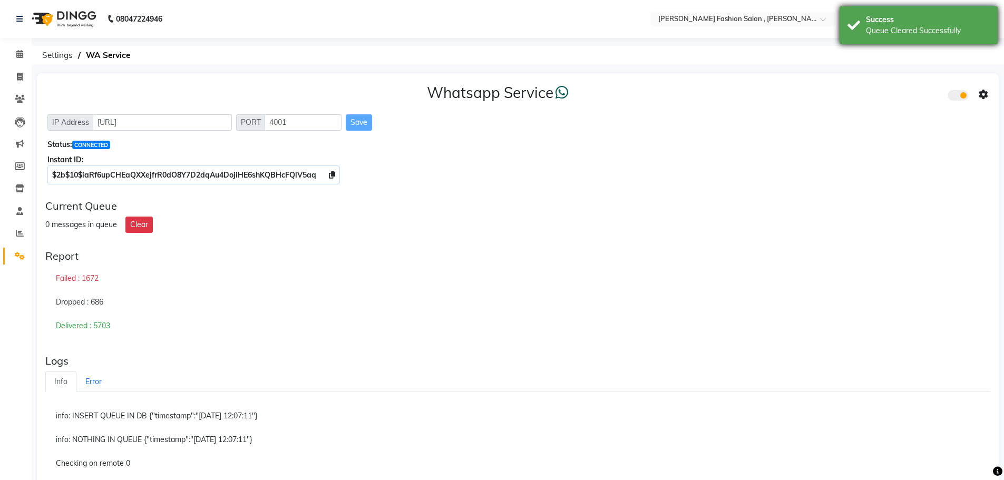
click at [921, 31] on div "Queue Cleared Successfully" at bounding box center [928, 30] width 124 height 11
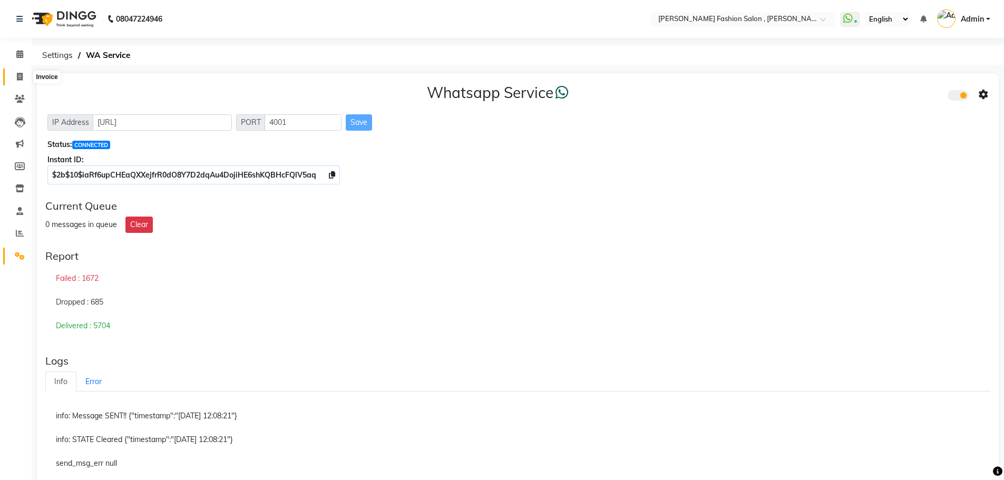
click at [24, 77] on span at bounding box center [20, 77] width 18 height 12
select select "5233"
select select "service"
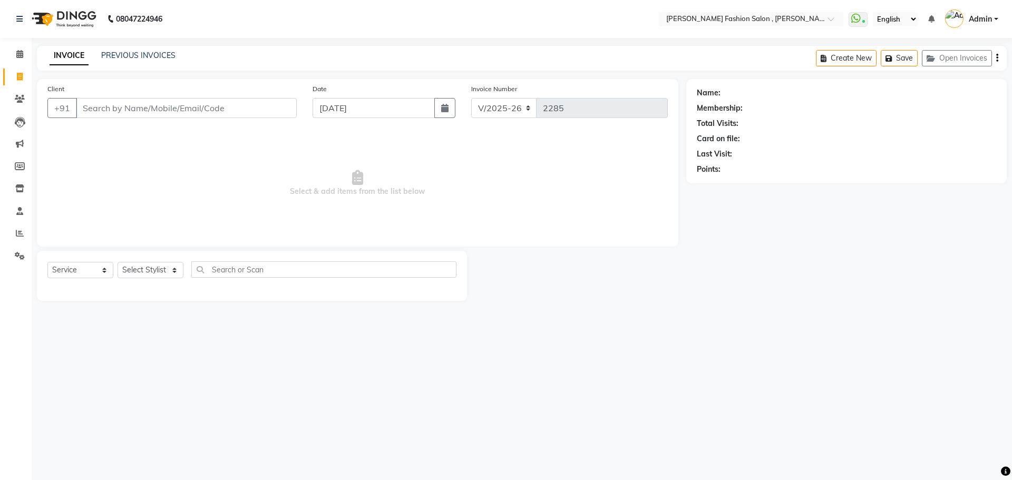
click at [284, 189] on span "Select & add items from the list below" at bounding box center [357, 183] width 620 height 105
click at [14, 257] on span at bounding box center [20, 256] width 18 height 12
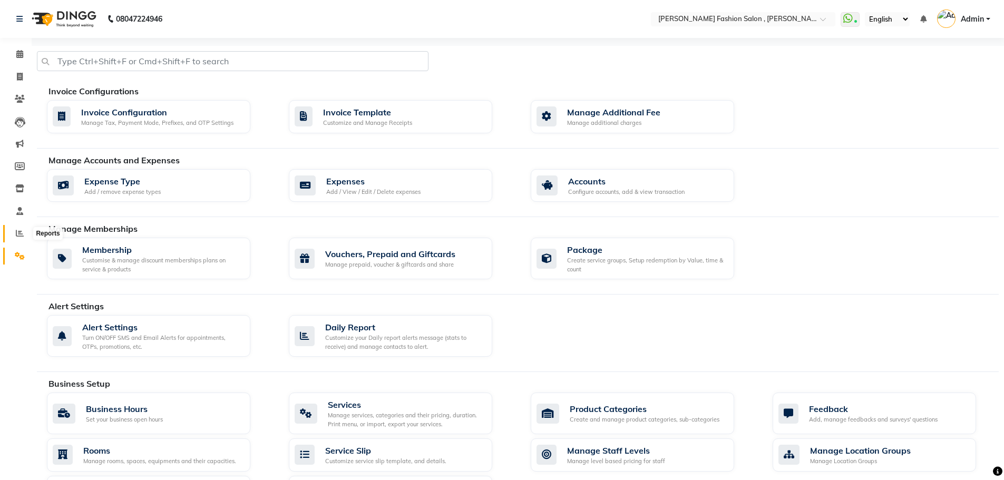
click at [18, 233] on icon at bounding box center [20, 233] width 8 height 8
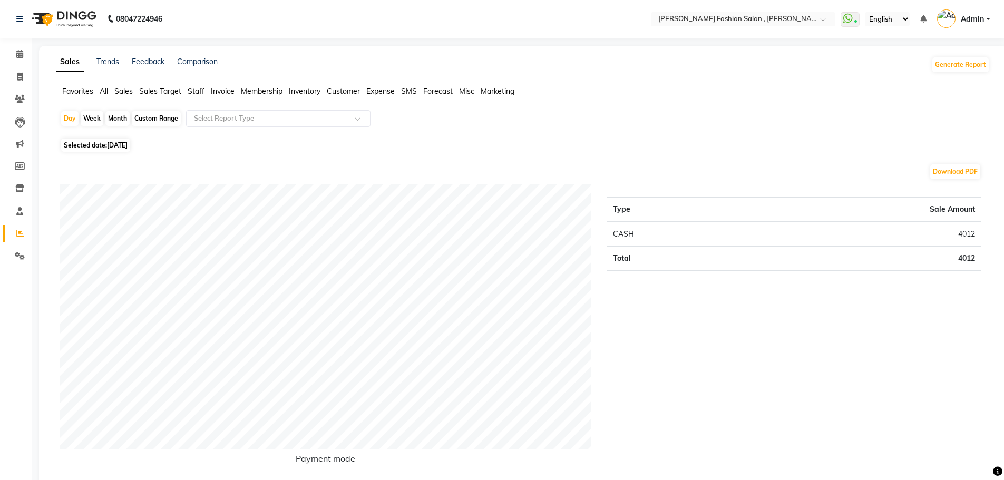
click at [199, 90] on span "Staff" at bounding box center [196, 90] width 17 height 9
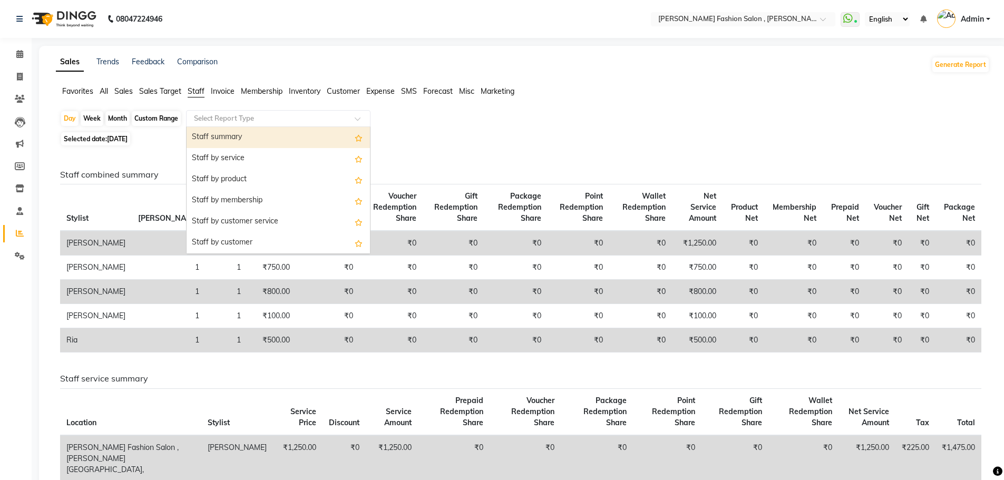
click at [234, 116] on input "text" at bounding box center [268, 118] width 152 height 11
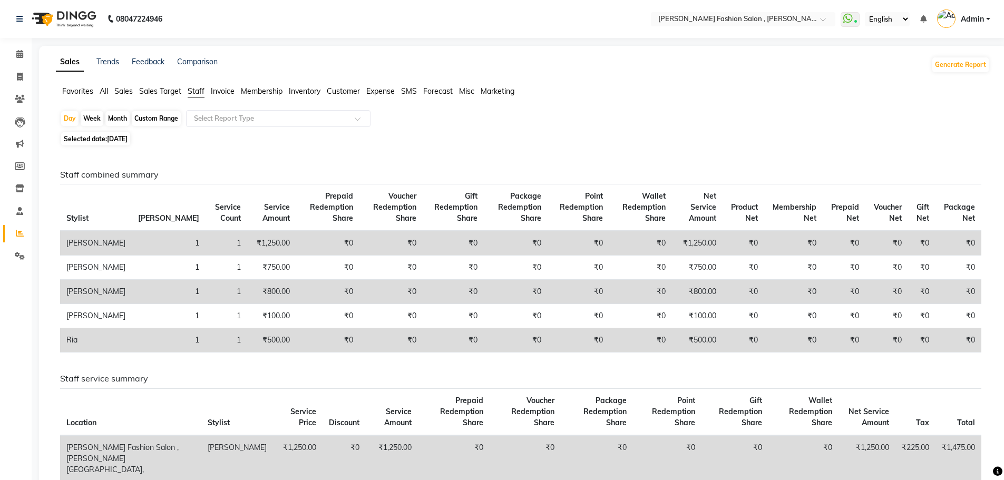
click at [434, 139] on div "Selected date: [DATE]" at bounding box center [524, 138] width 929 height 11
click at [116, 116] on div "Month" at bounding box center [117, 118] width 24 height 15
select select "9"
select select "2025"
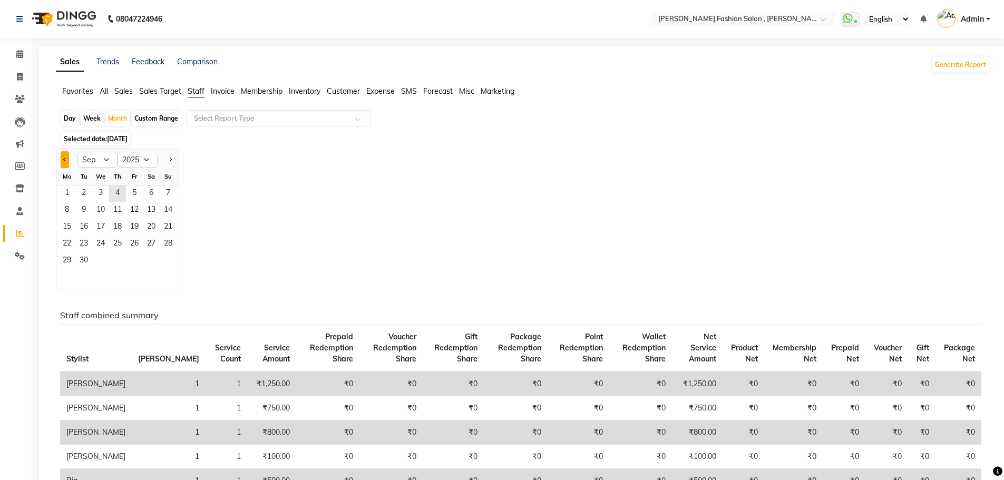
click at [65, 155] on button "Previous month" at bounding box center [65, 159] width 8 height 17
select select "8"
click at [131, 192] on span "1" at bounding box center [134, 193] width 17 height 17
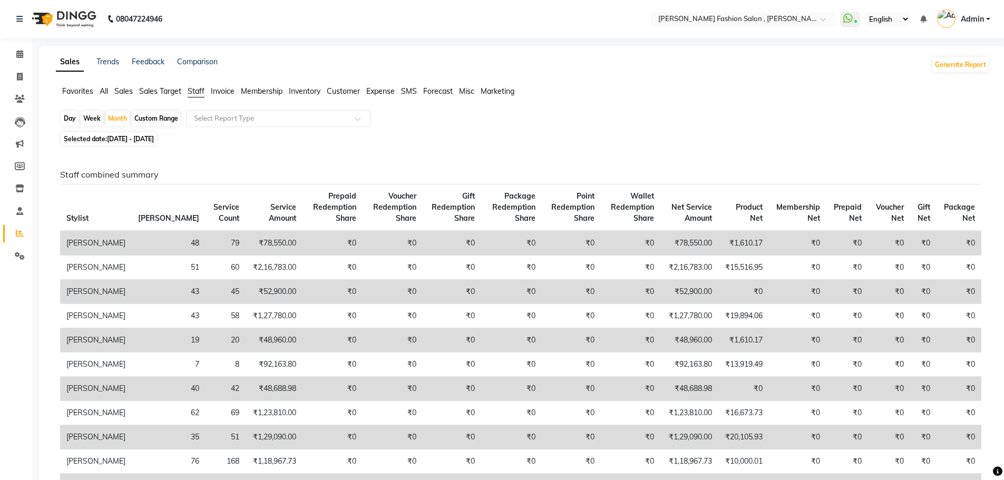
click at [246, 191] on th "Service Amount" at bounding box center [274, 207] width 57 height 47
click at [219, 119] on input "text" at bounding box center [268, 118] width 152 height 11
type input "com"
click at [227, 138] on div "Staff combined summary" at bounding box center [278, 139] width 183 height 21
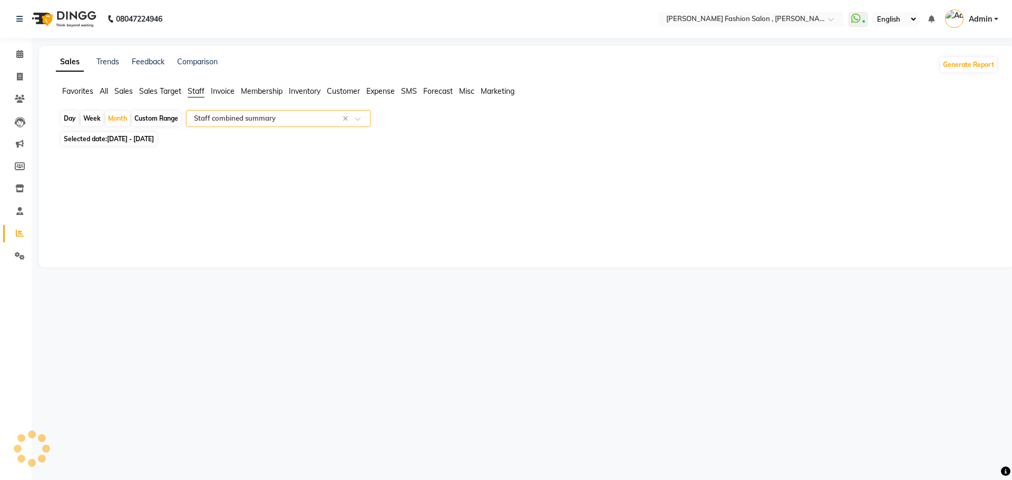
select select "full_report"
select select "csv"
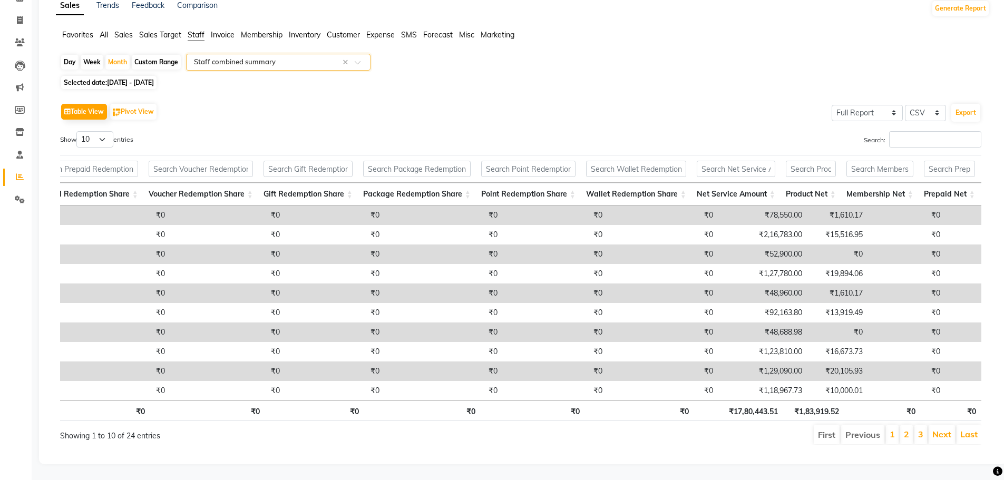
scroll to position [0, 332]
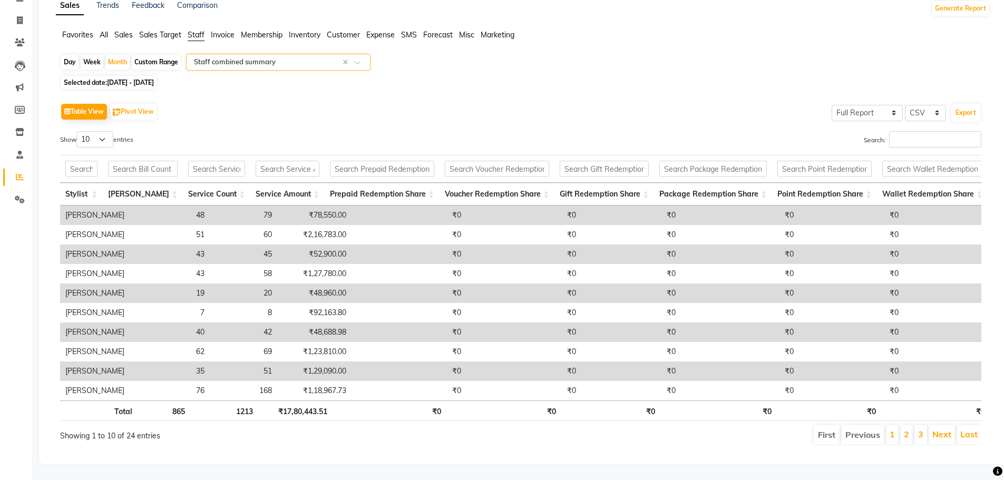
click at [248, 57] on input "text" at bounding box center [268, 62] width 152 height 11
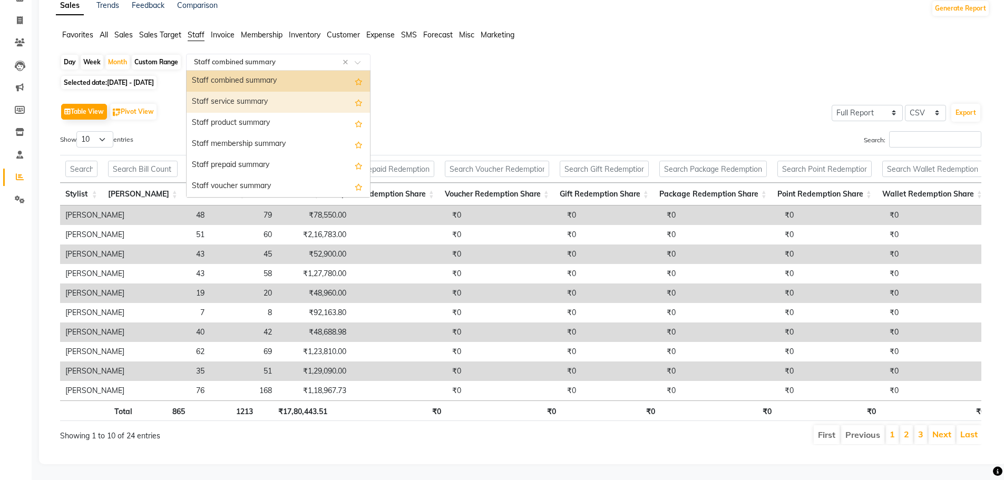
click at [235, 92] on div "Staff service summary" at bounding box center [278, 102] width 183 height 21
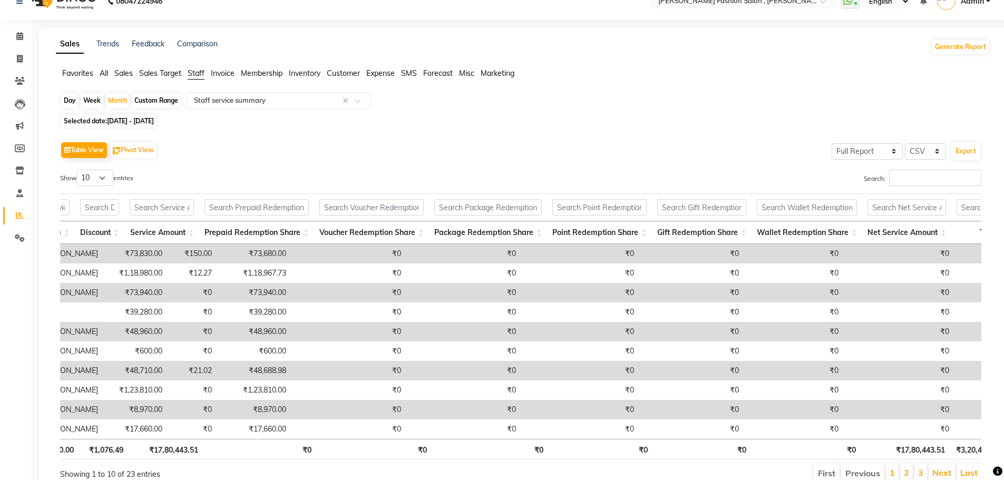
click at [556, 439] on div "Location Stylist Service Price Discount Service Amount Prepaid Redemption Share…" at bounding box center [520, 341] width 921 height 195
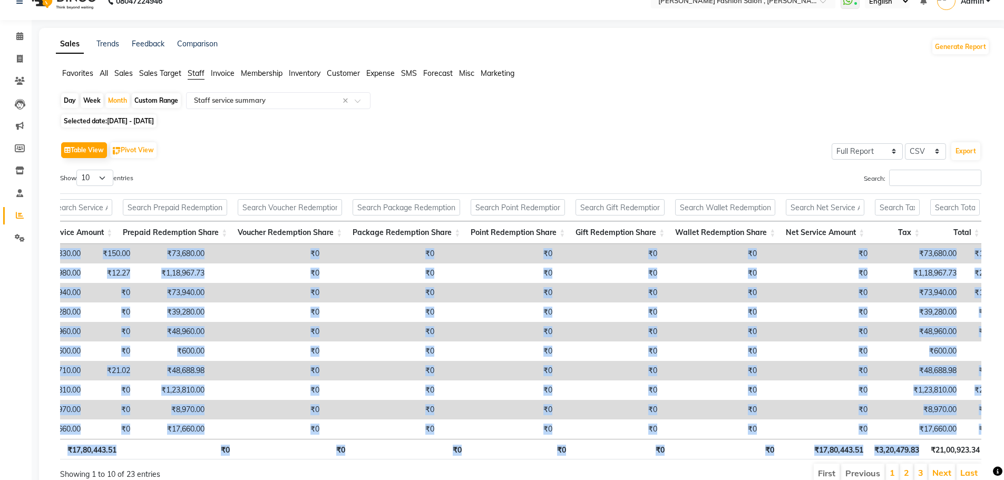
drag, startPoint x: 886, startPoint y: 447, endPoint x: 926, endPoint y: 453, distance: 41.0
click at [926, 453] on div "Location Stylist Service Price Discount Service Amount Prepaid Redemption Share…" at bounding box center [520, 326] width 921 height 272
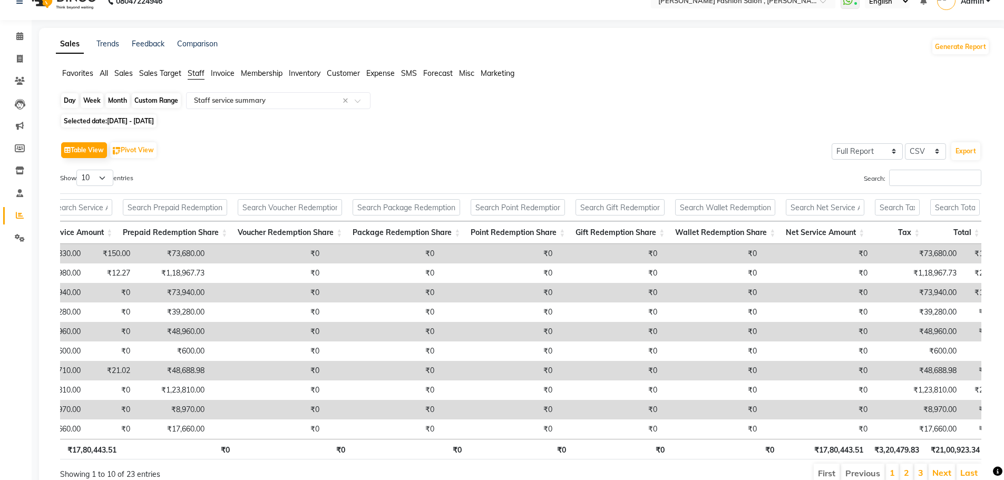
click at [115, 97] on div "Month" at bounding box center [117, 100] width 24 height 15
select select "8"
select select "2025"
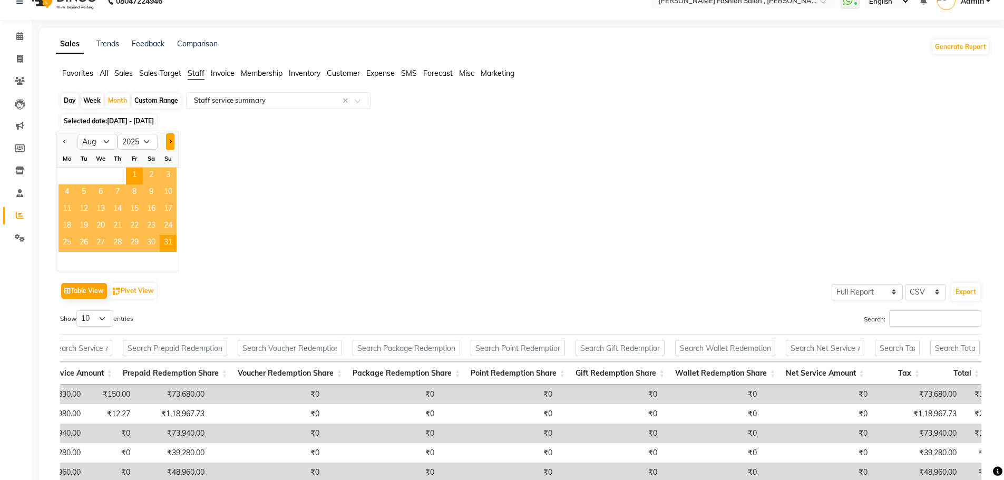
click at [172, 140] on button "Next month" at bounding box center [170, 141] width 8 height 17
select select "9"
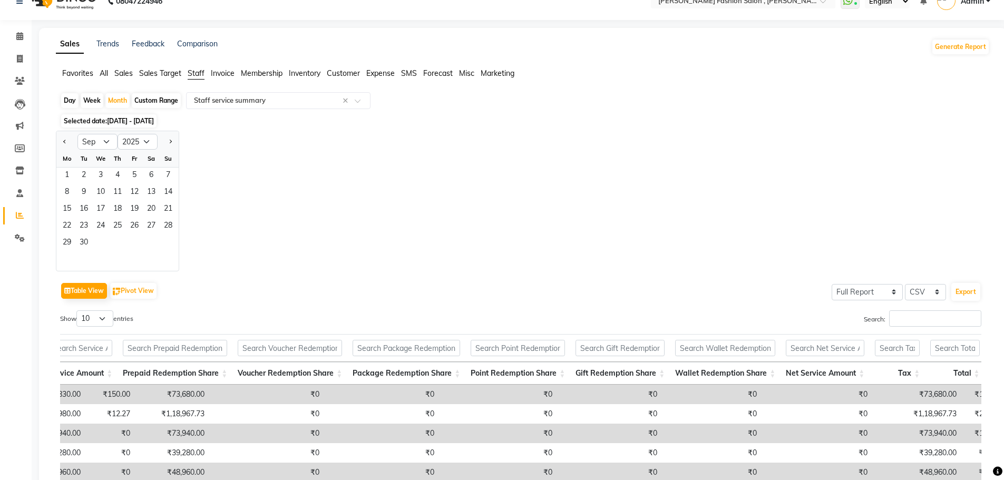
click at [69, 167] on div "Mo" at bounding box center [66, 158] width 17 height 17
click at [63, 175] on span "1" at bounding box center [66, 176] width 17 height 17
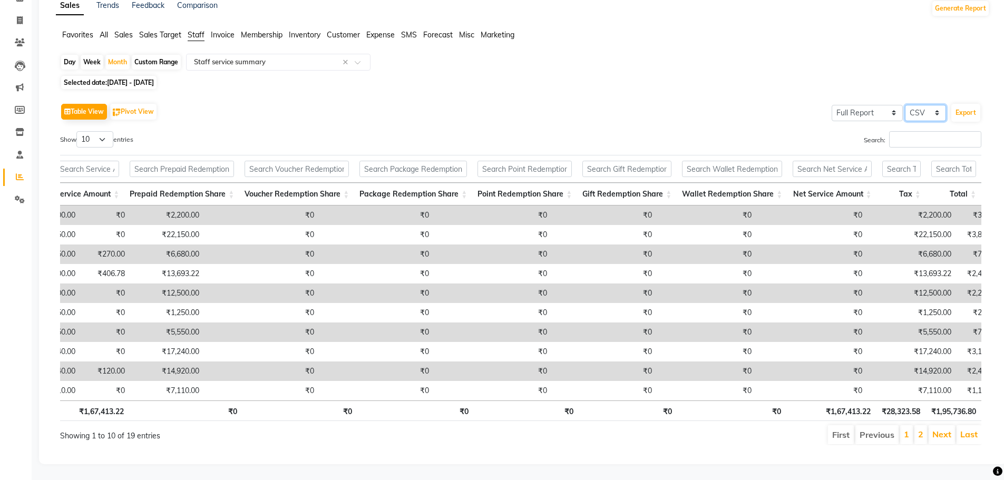
click at [919, 105] on select "Select CSV PDF" at bounding box center [925, 113] width 41 height 16
click at [851, 54] on div "Day Week Month Custom Range Select Report Type × Staff service summary ×" at bounding box center [522, 63] width 925 height 19
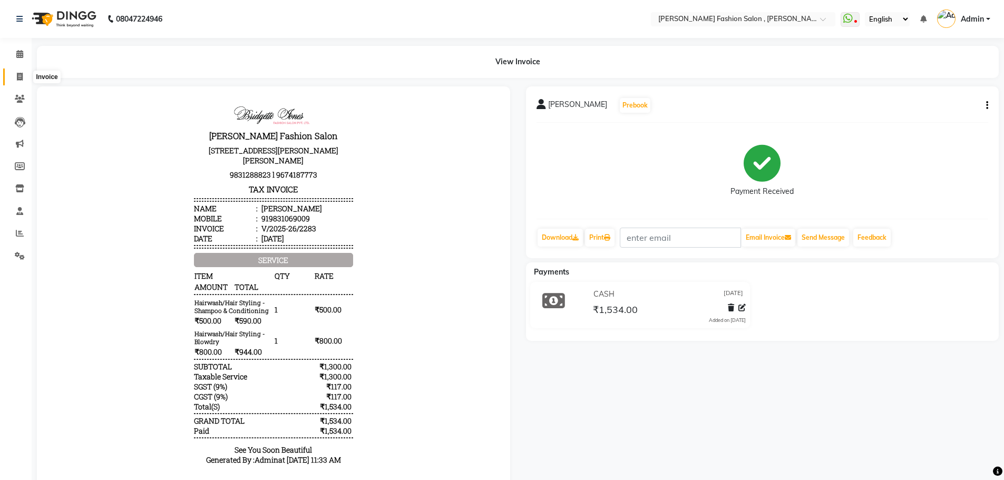
click at [19, 80] on icon at bounding box center [20, 77] width 6 height 8
select select "5233"
select select "service"
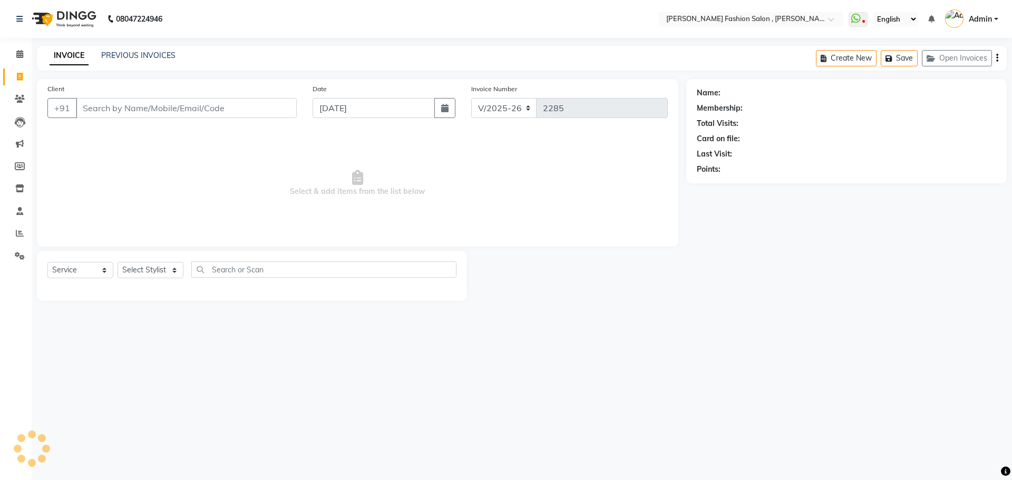
click at [152, 112] on input "Client" at bounding box center [186, 108] width 221 height 20
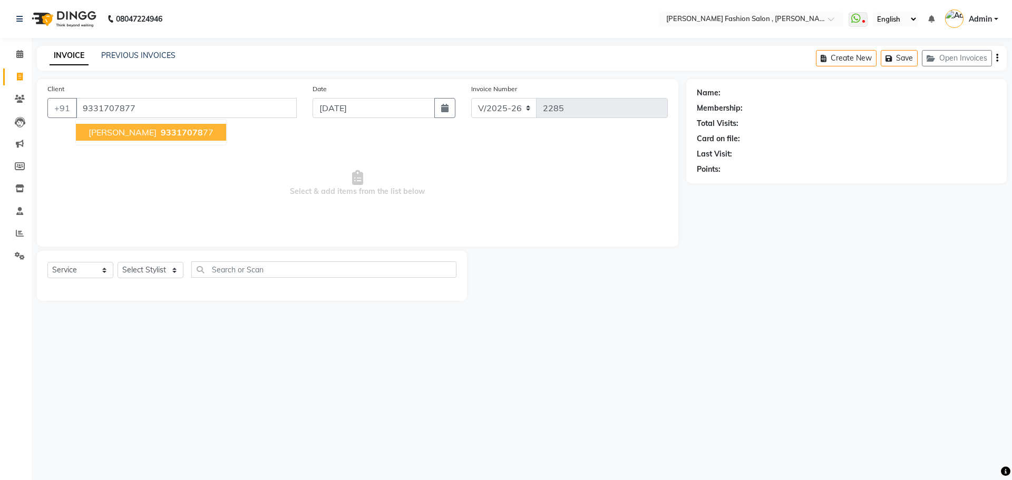
type input "9331707877"
click at [180, 135] on span "93317078" at bounding box center [182, 132] width 42 height 11
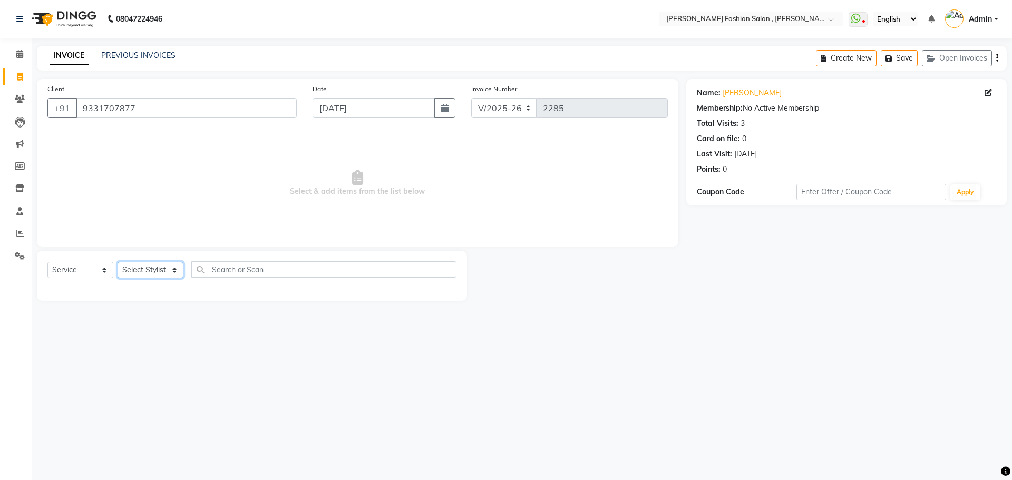
click at [161, 270] on select "Select Stylist Alice Anita Archana Minni Babu Das Bindu Bridgette Jones Daniell…" at bounding box center [150, 270] width 66 height 16
select select "33875"
click at [117, 262] on select "Select Stylist Alice Anita Archana Minni Babu Das Bindu Bridgette Jones Daniell…" at bounding box center [150, 270] width 66 height 16
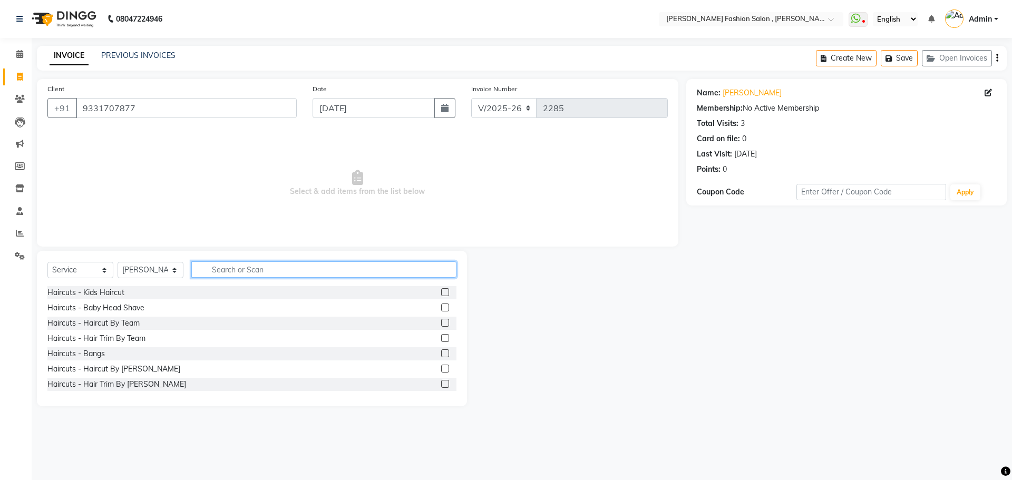
click at [235, 273] on input "text" at bounding box center [323, 269] width 265 height 16
type input "threa"
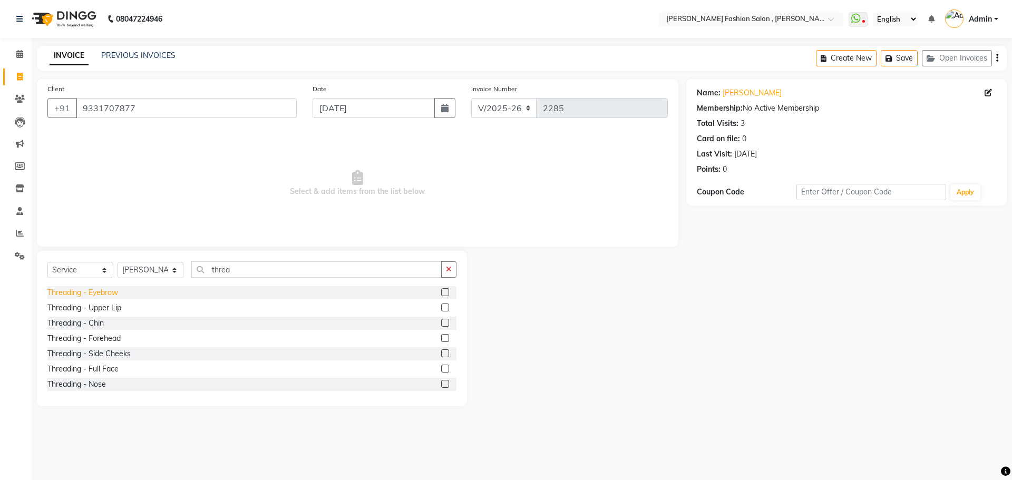
click at [93, 296] on div "Threading - Eyebrow" at bounding box center [82, 292] width 71 height 11
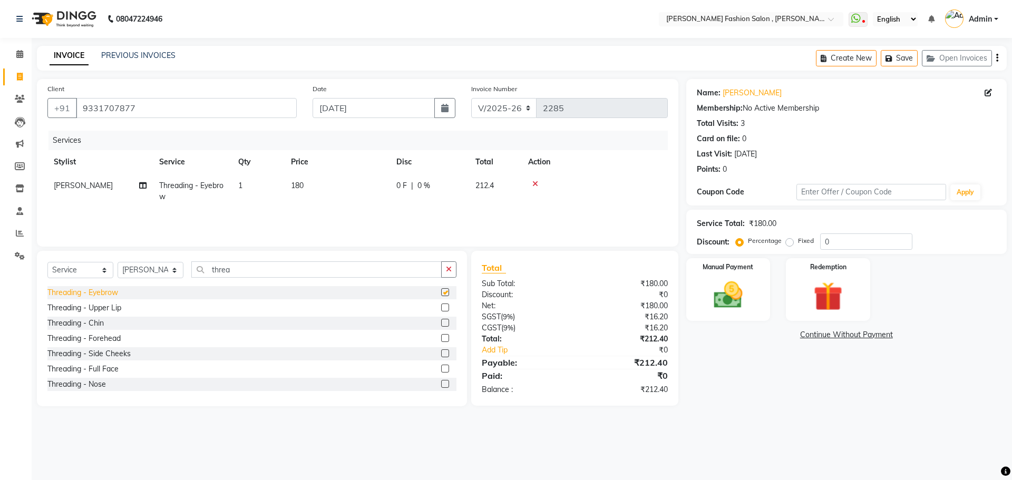
checkbox input "false"
click at [700, 292] on div "Manual Payment" at bounding box center [727, 289] width 87 height 65
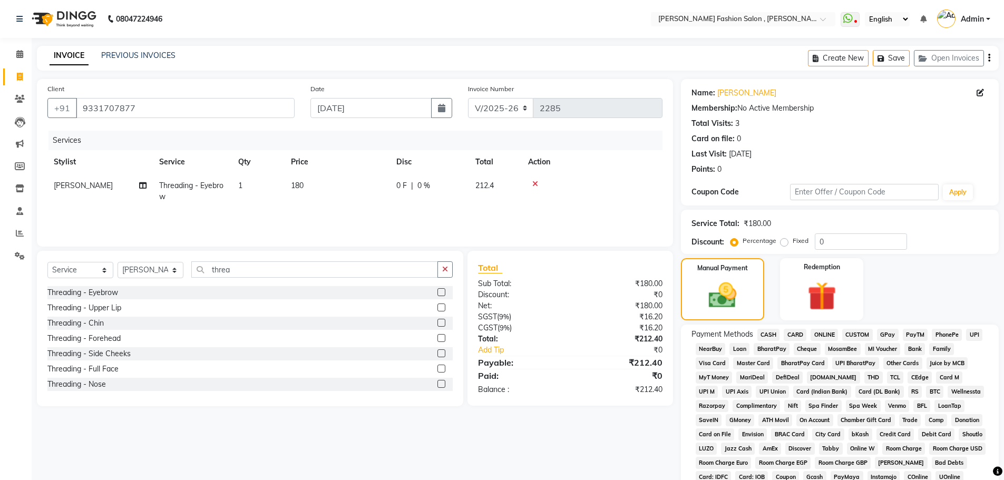
click at [770, 336] on span "CASH" at bounding box center [768, 335] width 23 height 12
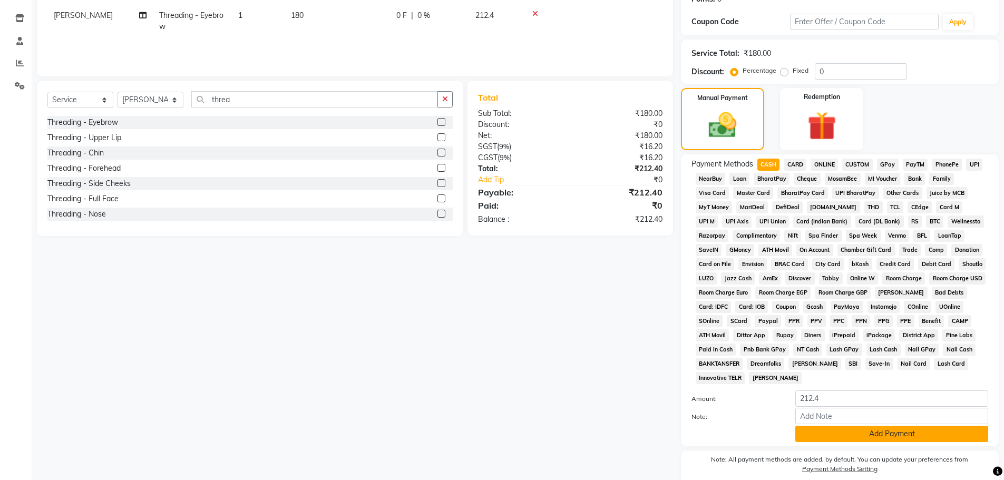
scroll to position [211, 0]
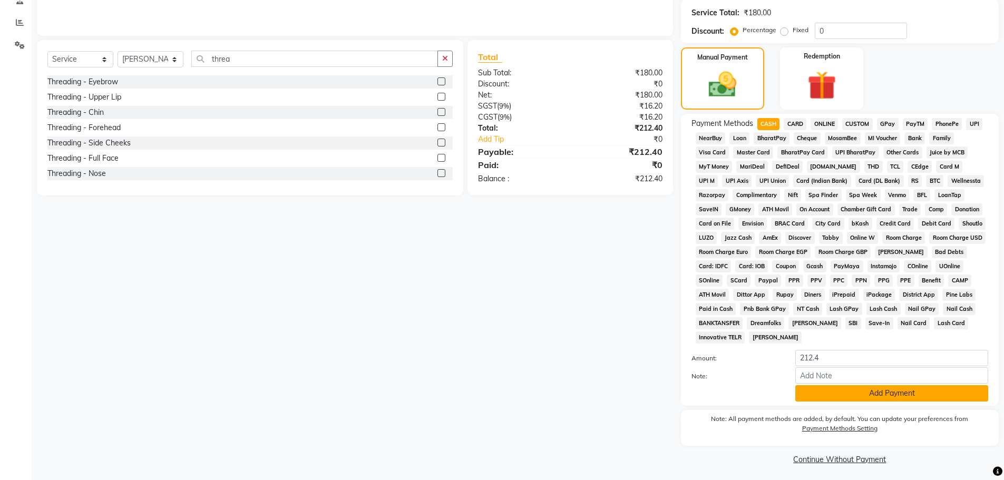
click at [887, 390] on button "Add Payment" at bounding box center [891, 393] width 193 height 16
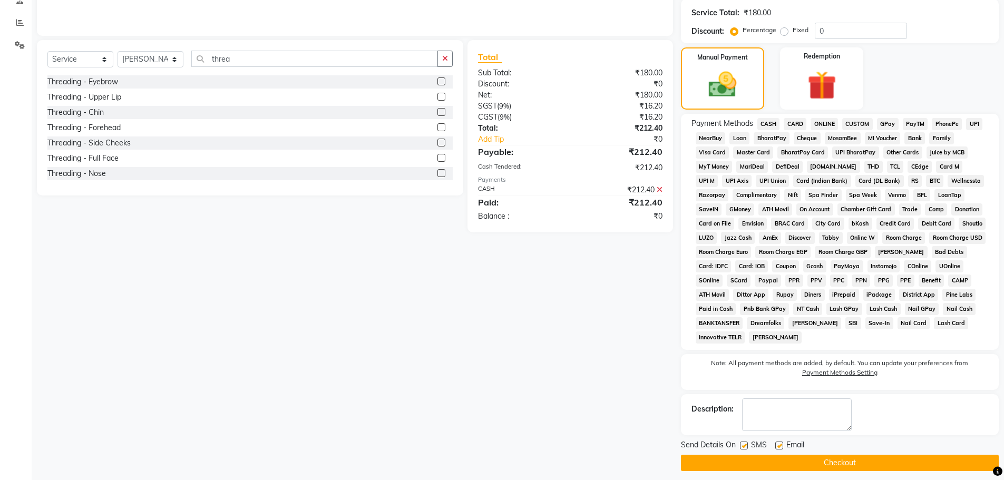
click at [912, 462] on button "Checkout" at bounding box center [840, 463] width 318 height 16
